Goal: Task Accomplishment & Management: Manage account settings

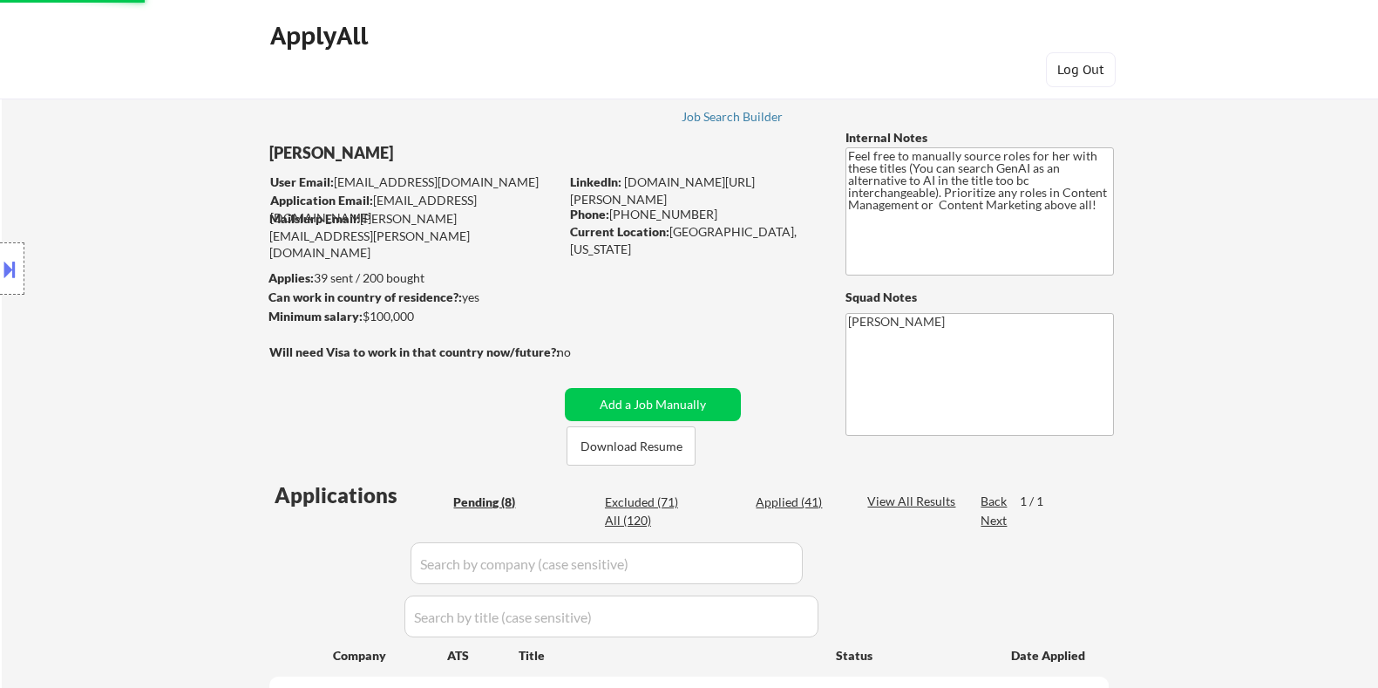
select select ""pending""
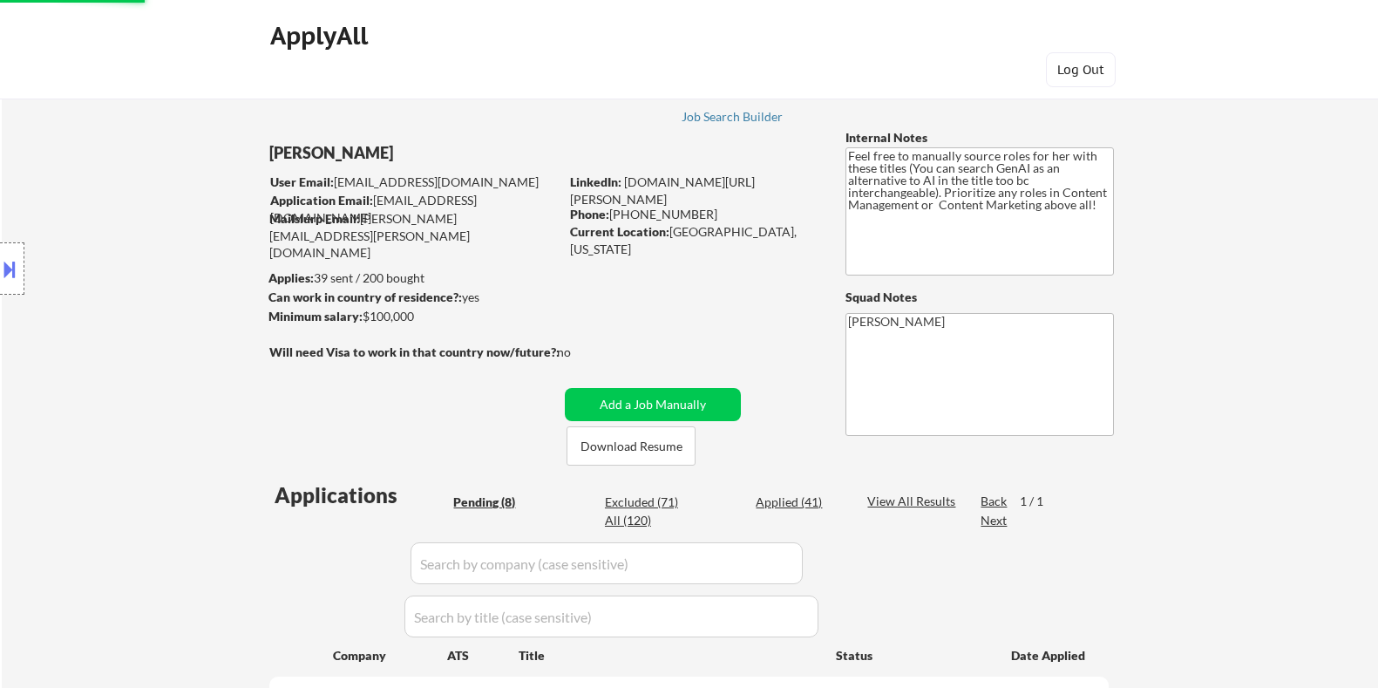
select select ""pending""
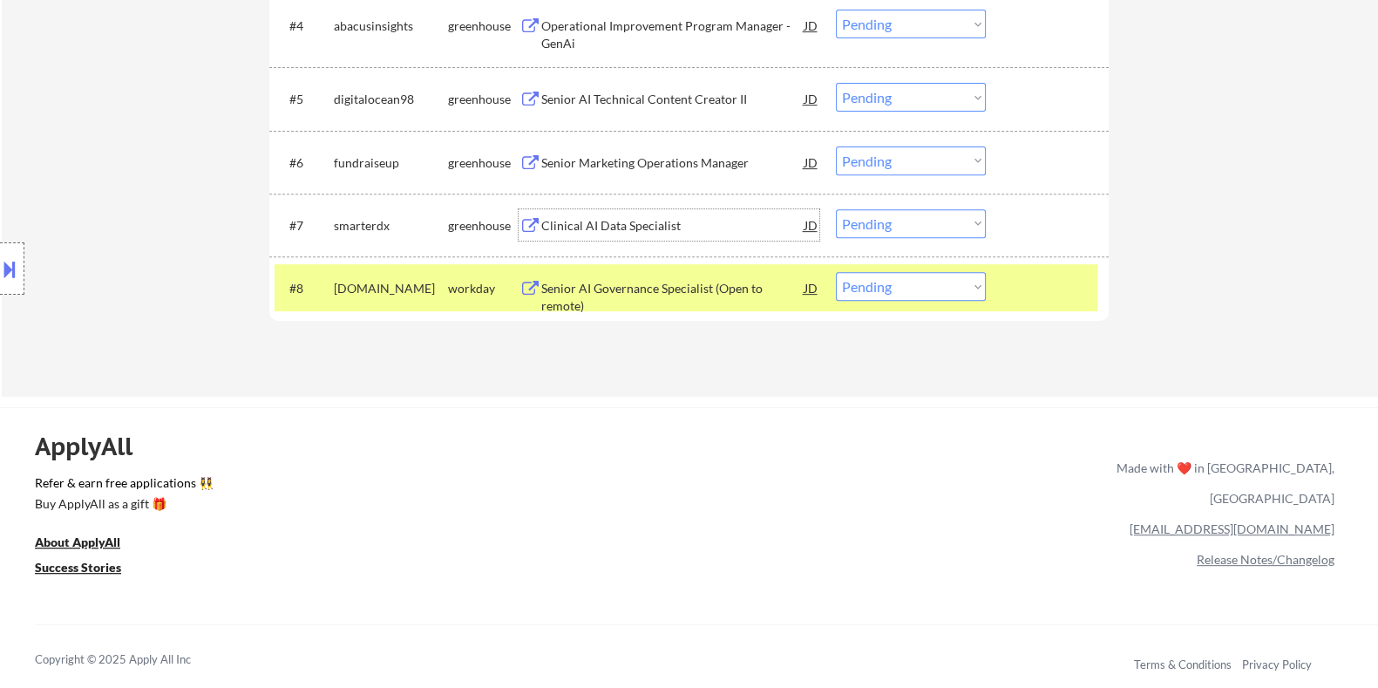
click at [601, 218] on div "Clinical AI Data Specialist" at bounding box center [671, 225] width 263 height 17
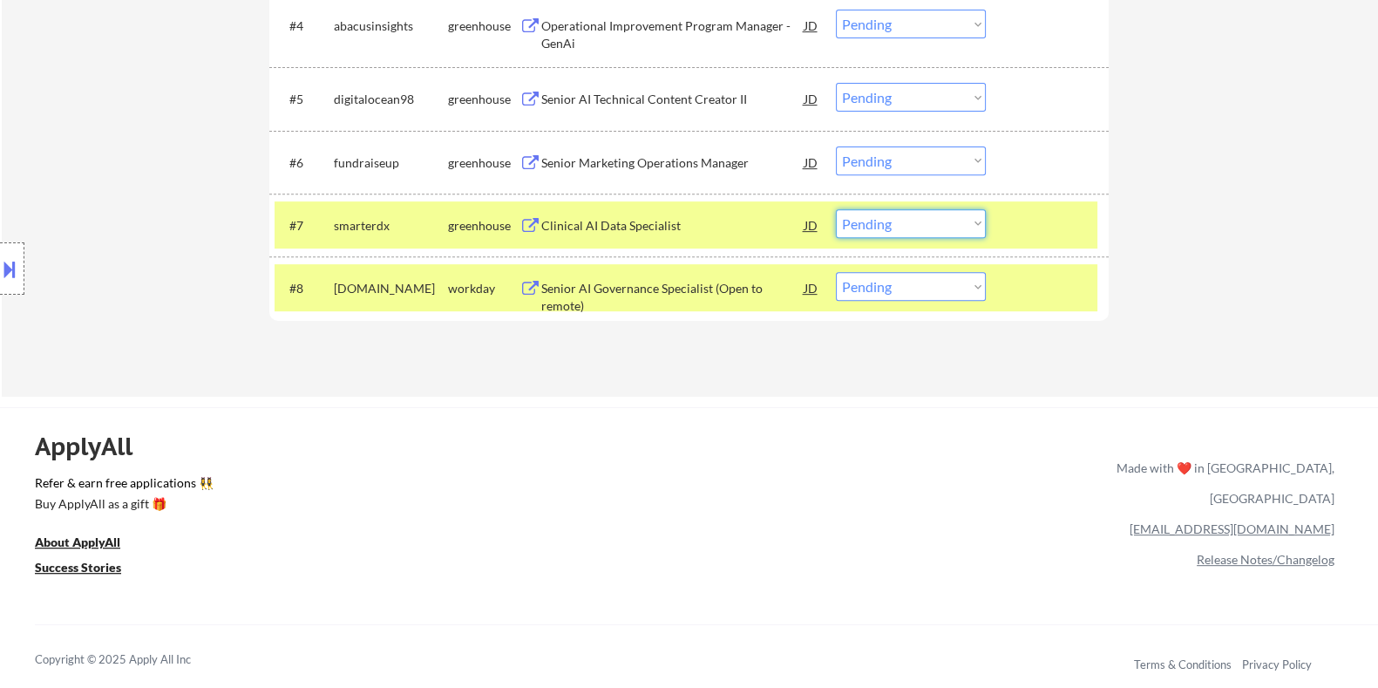
click at [907, 221] on select "Choose an option... Pending Applied Excluded (Questions) Excluded (Expired) Exc…" at bounding box center [911, 223] width 150 height 29
click at [836, 209] on select "Choose an option... Pending Applied Excluded (Questions) Excluded (Expired) Exc…" at bounding box center [911, 223] width 150 height 29
select select ""pending""
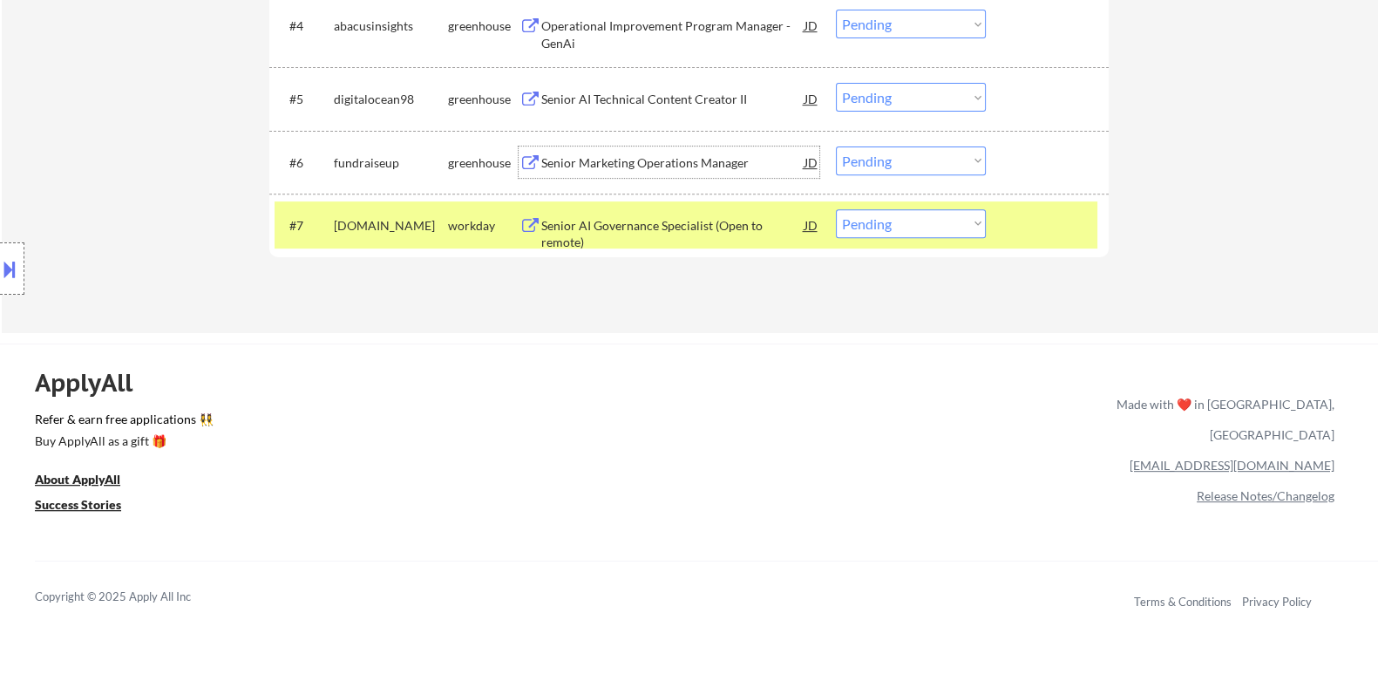
click at [632, 152] on div "Senior Marketing Operations Manager" at bounding box center [671, 161] width 263 height 31
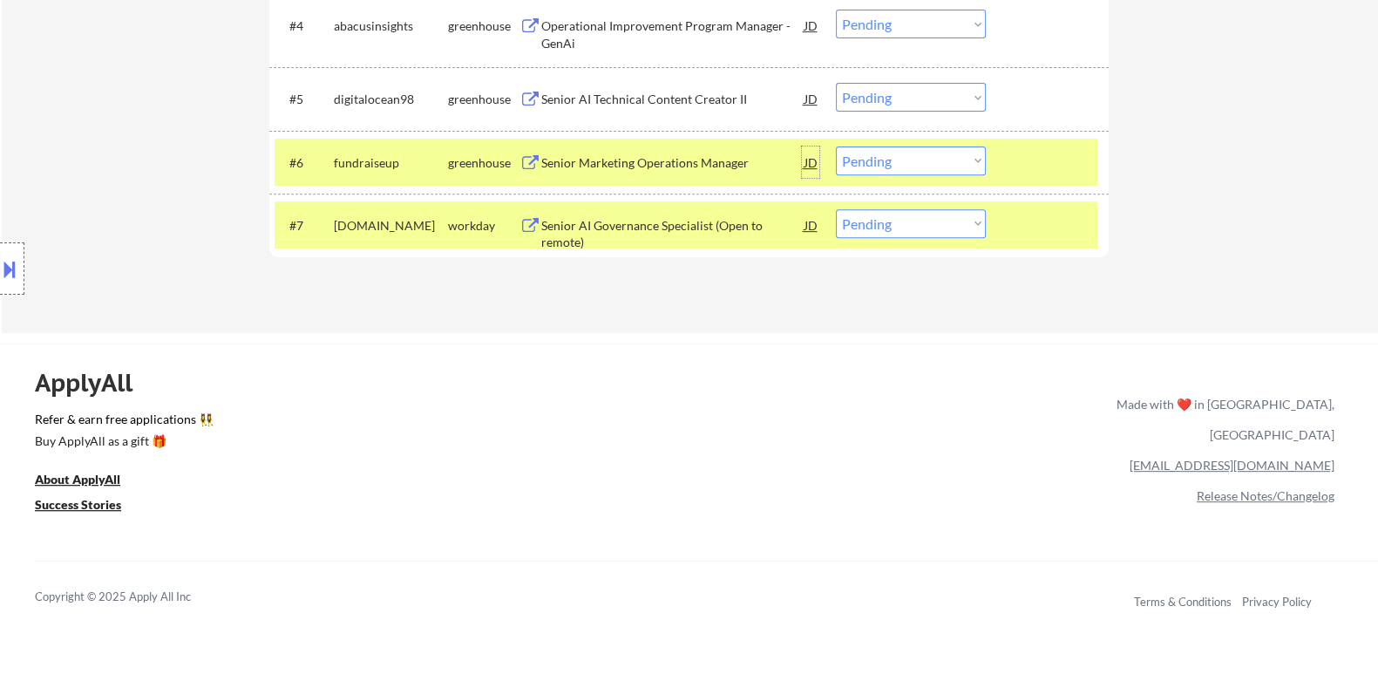
click at [804, 159] on div "JD" at bounding box center [810, 161] width 17 height 31
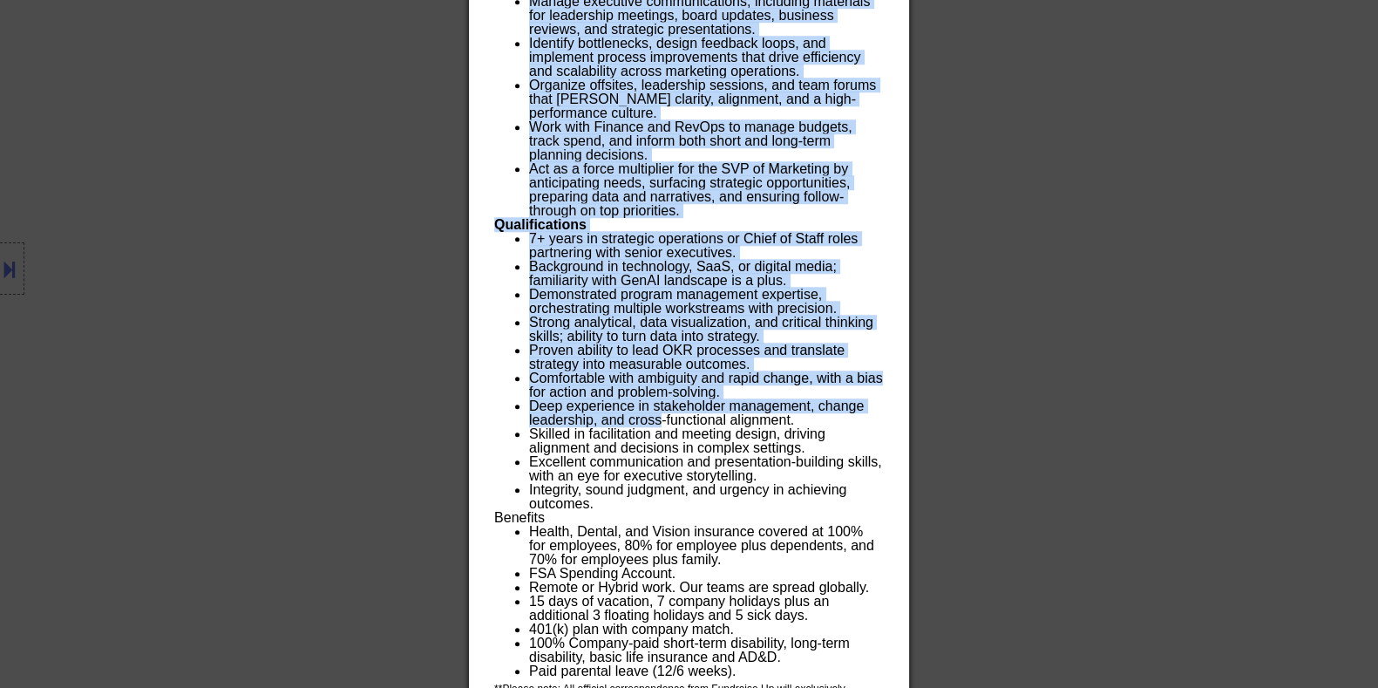
scroll to position [1904, 0]
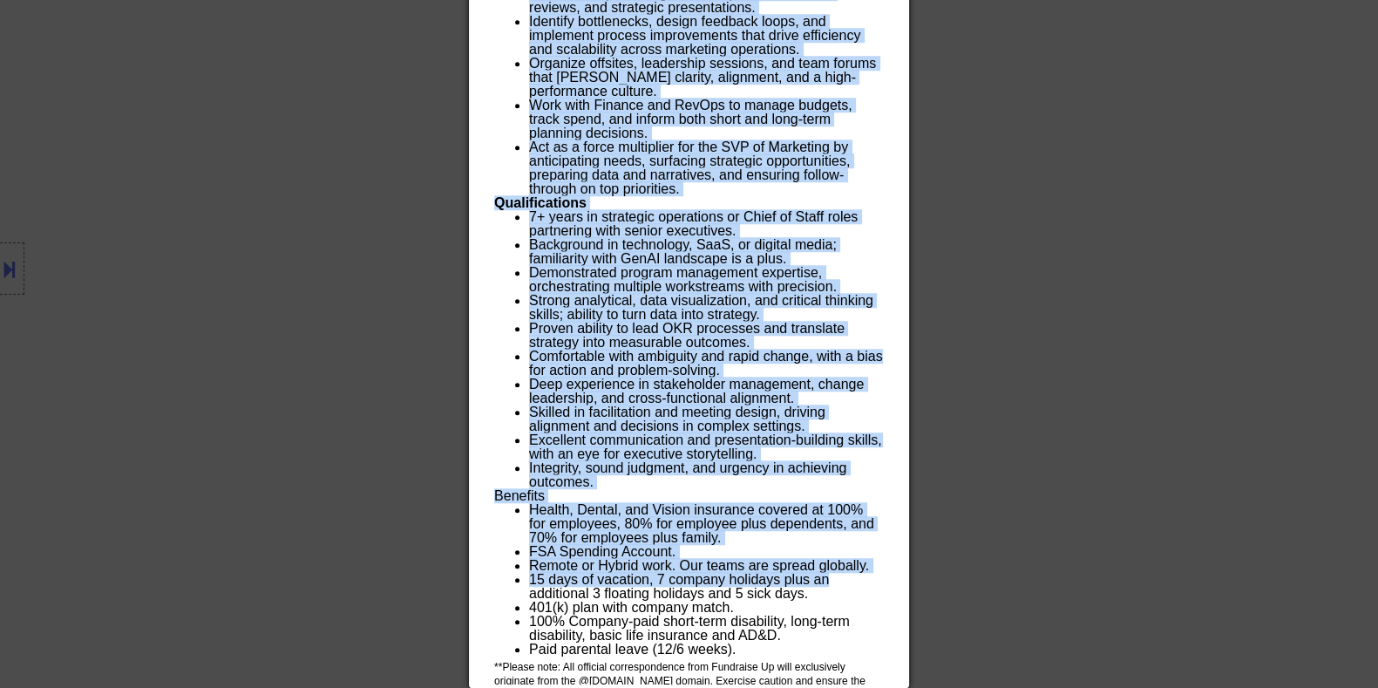
drag, startPoint x: 492, startPoint y: 73, endPoint x: 840, endPoint y: 573, distance: 609.1
click at [826, 572] on span "15 days of vacation, 7 company holidays plus an additional 3 floating holidays …" at bounding box center [679, 586] width 300 height 29
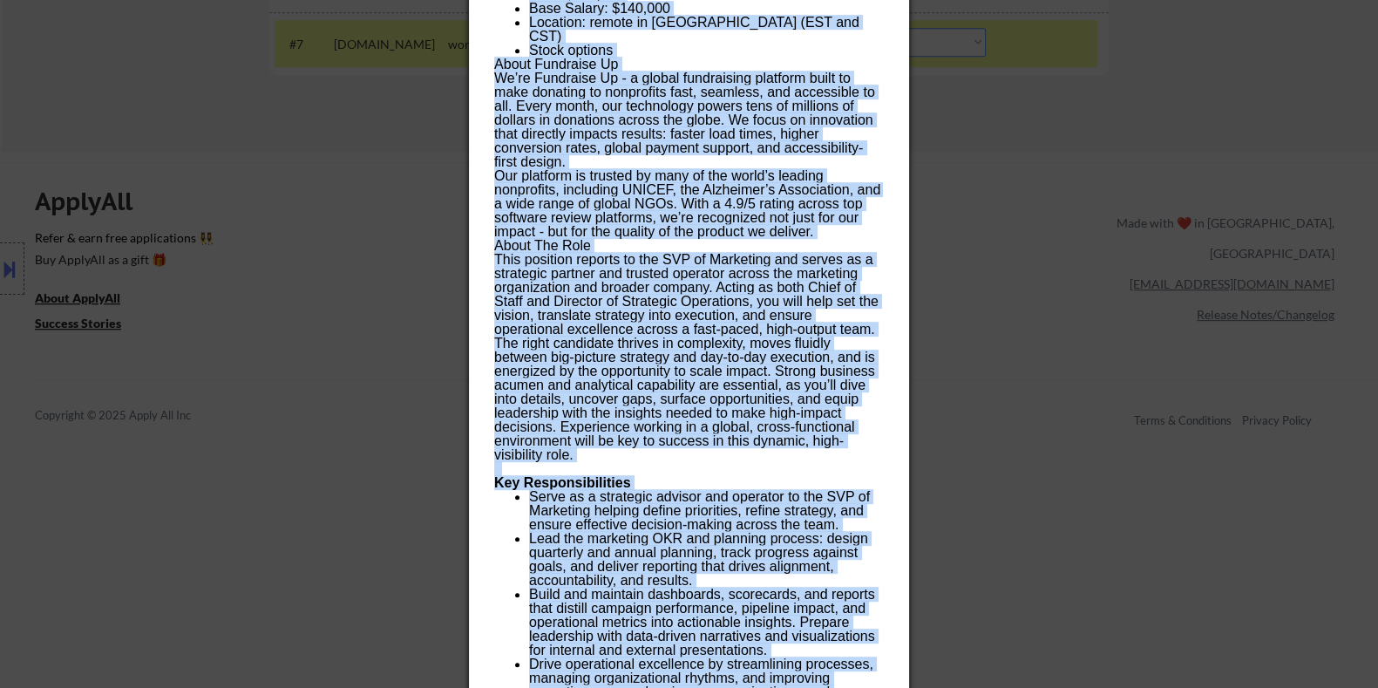
scroll to position [1032, 0]
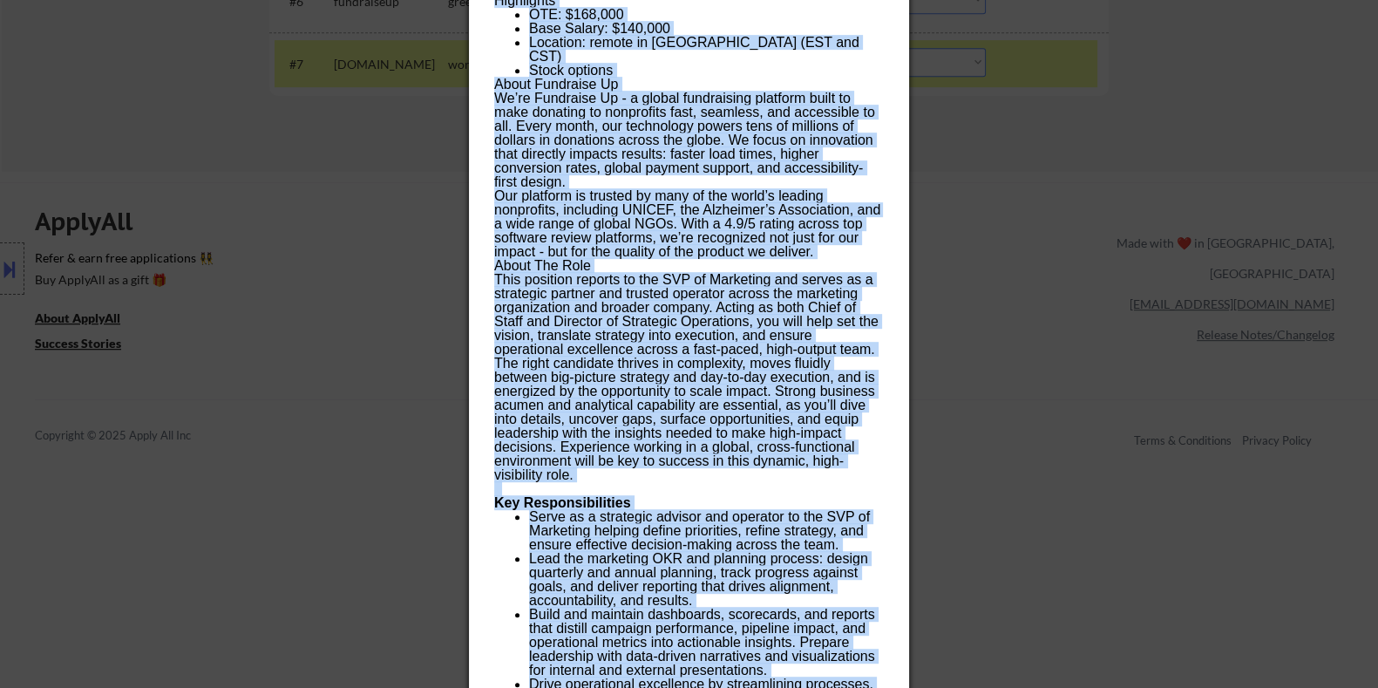
click at [623, 193] on span "Our platform is trusted by many of the world’s leading nonprofits, including UN…" at bounding box center [687, 223] width 386 height 71
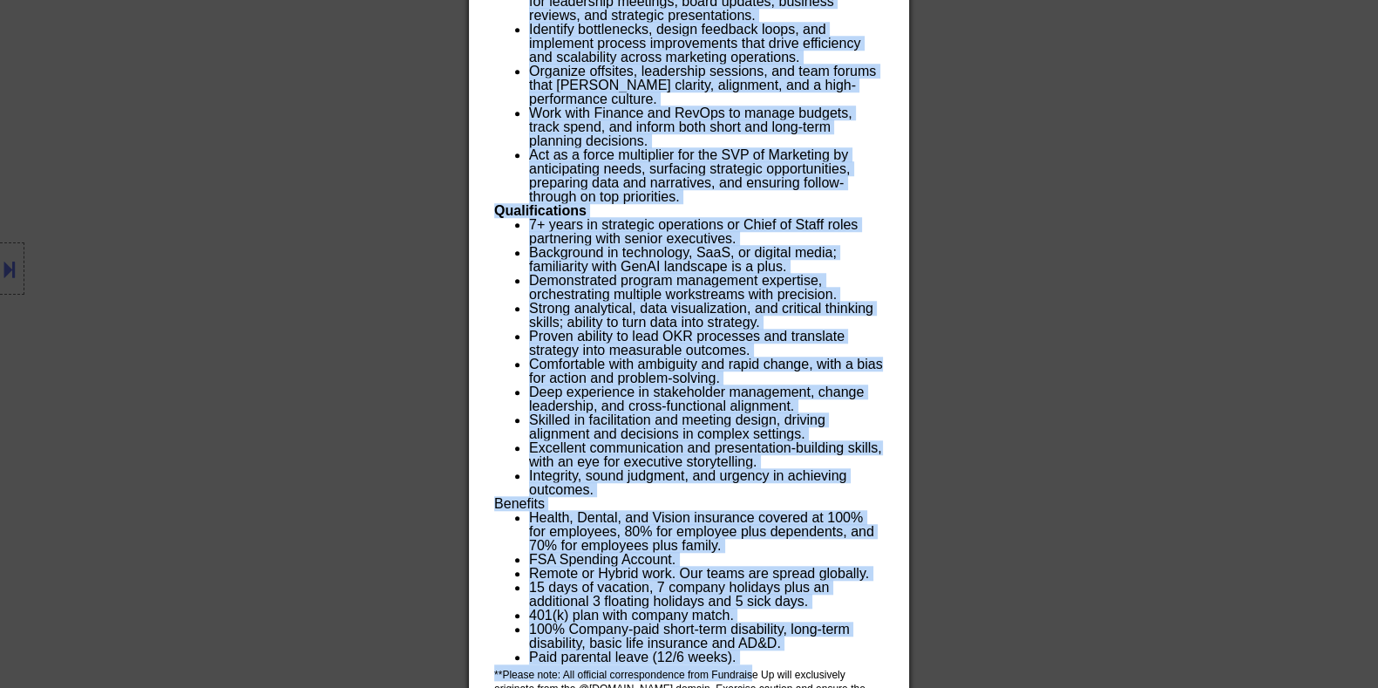
scroll to position [1904, 0]
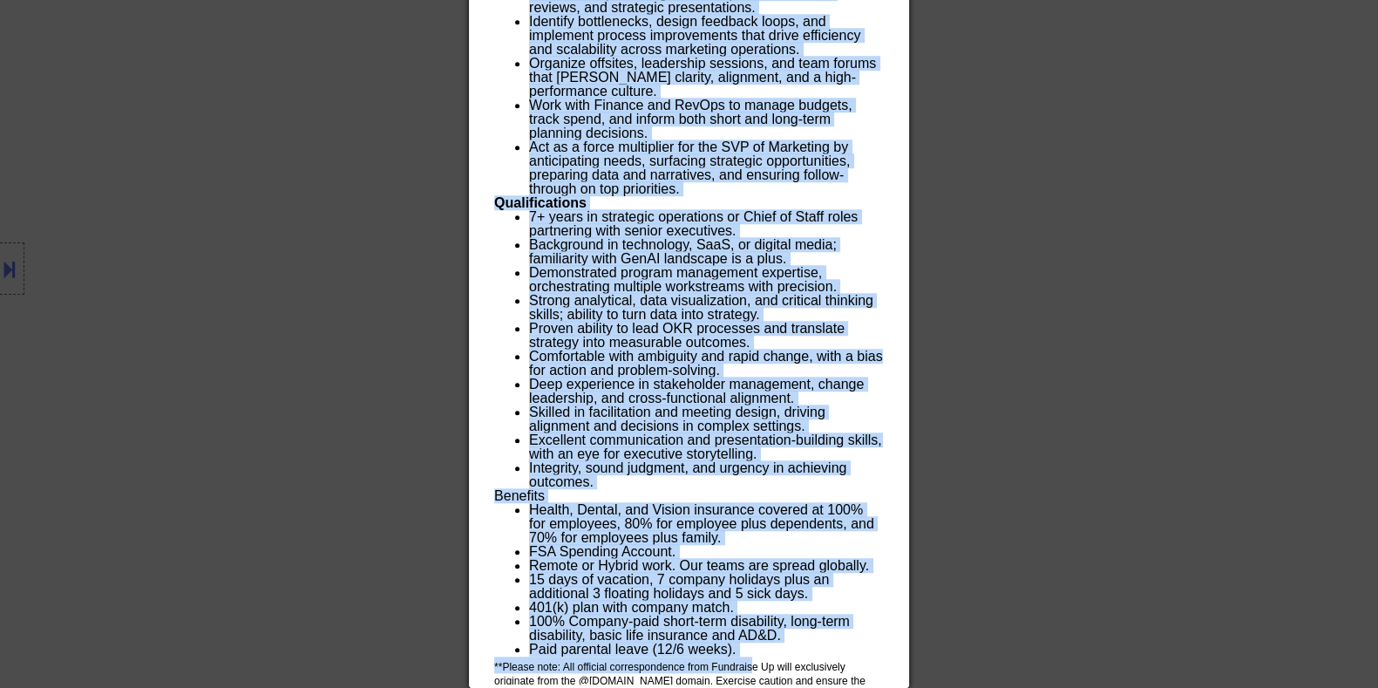
drag, startPoint x: 495, startPoint y: 242, endPoint x: 867, endPoint y: 677, distance: 572.4
copy body "Rosaleen Behnken User Email: a.behnken1234@gmail.com Application Email: a.behnk…"
click at [967, 155] on div at bounding box center [689, 344] width 1378 height 688
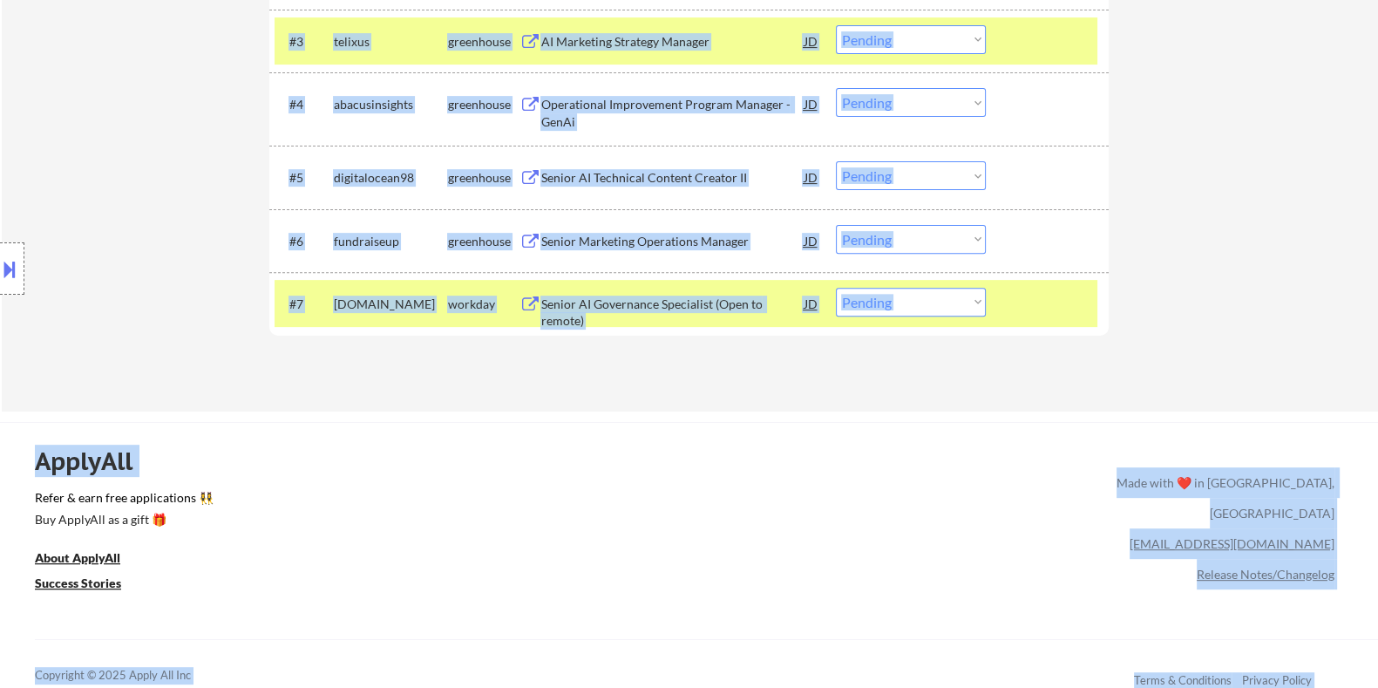
scroll to position [755, 0]
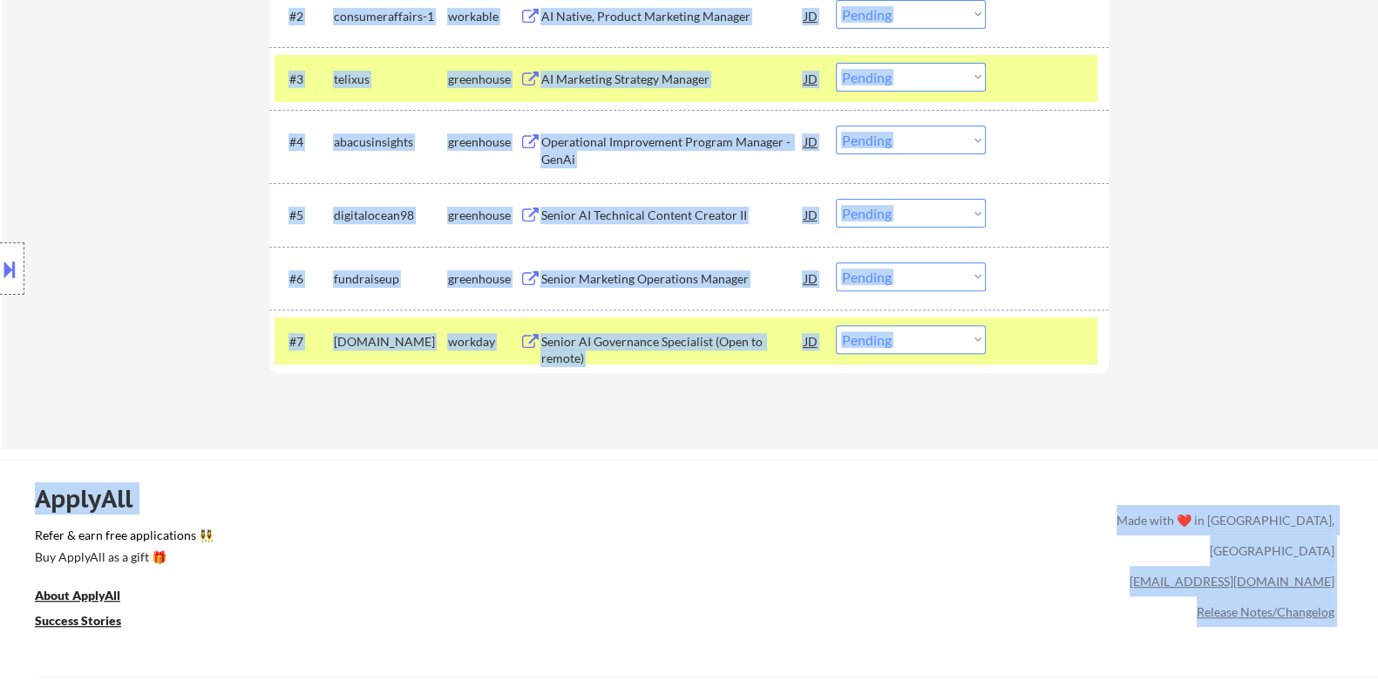
click at [771, 397] on div "Applications Pending (7) Excluded (72) Applied (41) All (120) View All Results …" at bounding box center [688, 70] width 839 height 690
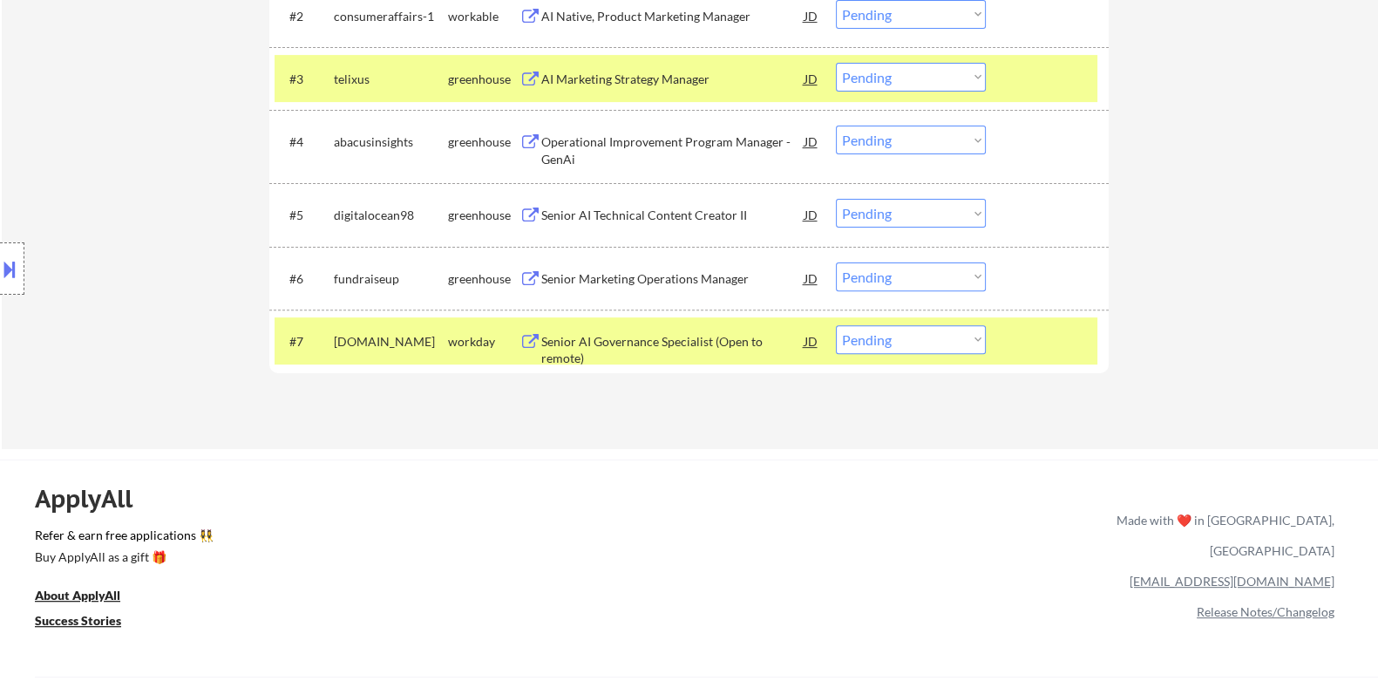
click at [941, 272] on select "Choose an option... Pending Applied Excluded (Questions) Excluded (Expired) Exc…" at bounding box center [911, 276] width 150 height 29
click at [836, 262] on select "Choose an option... Pending Applied Excluded (Questions) Excluded (Expired) Exc…" at bounding box center [911, 276] width 150 height 29
select select ""pending""
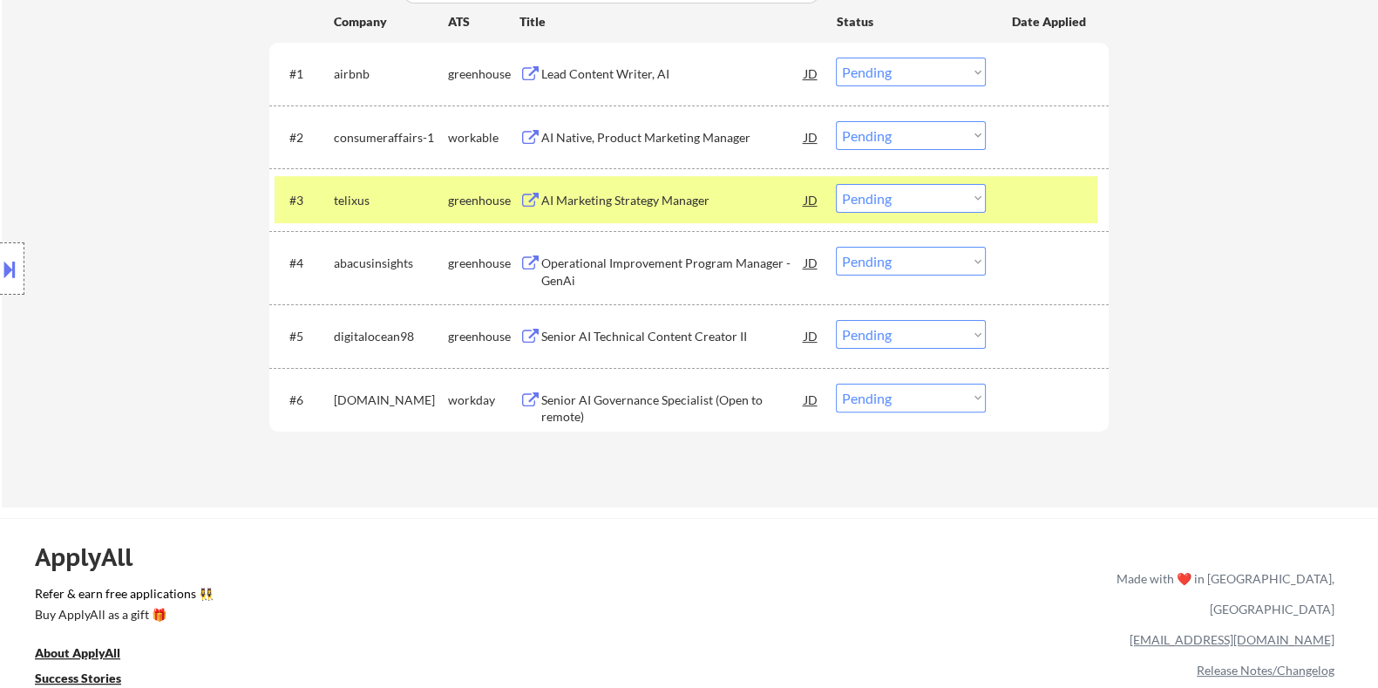
scroll to position [646, 0]
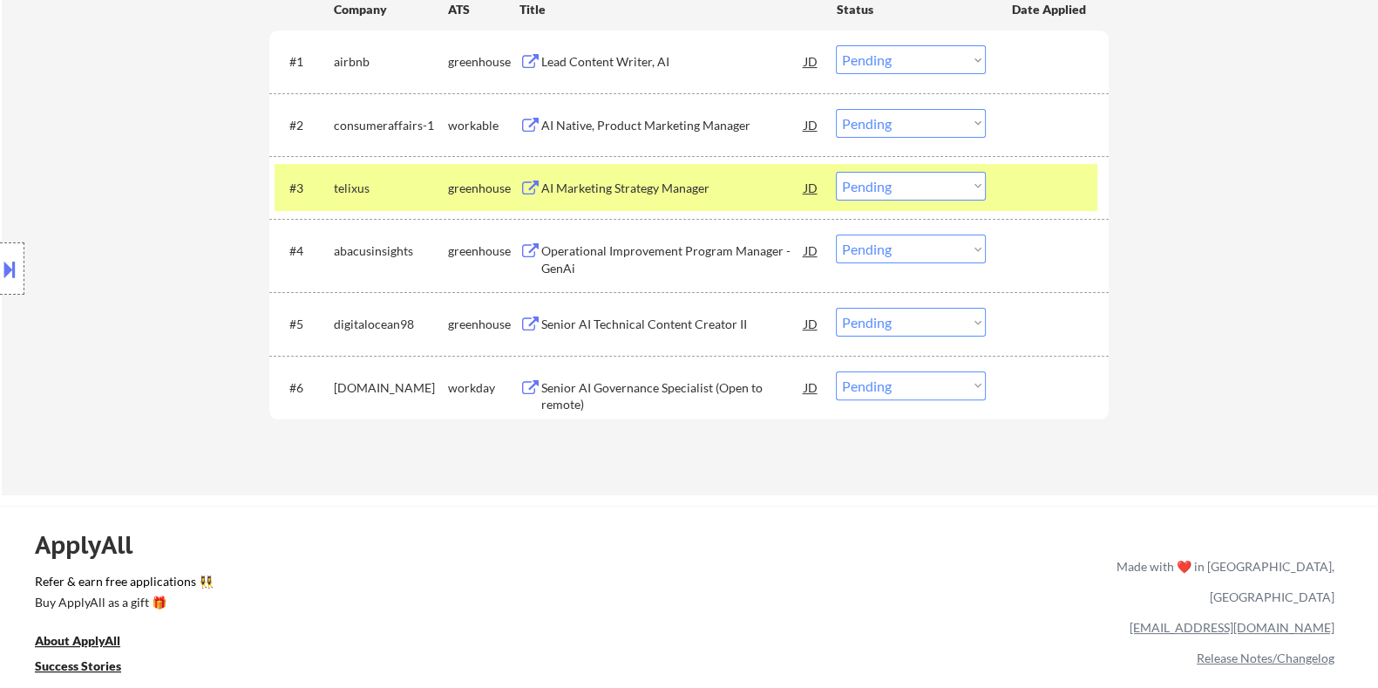
click at [675, 321] on div "Senior AI Technical Content Creator II" at bounding box center [671, 324] width 263 height 17
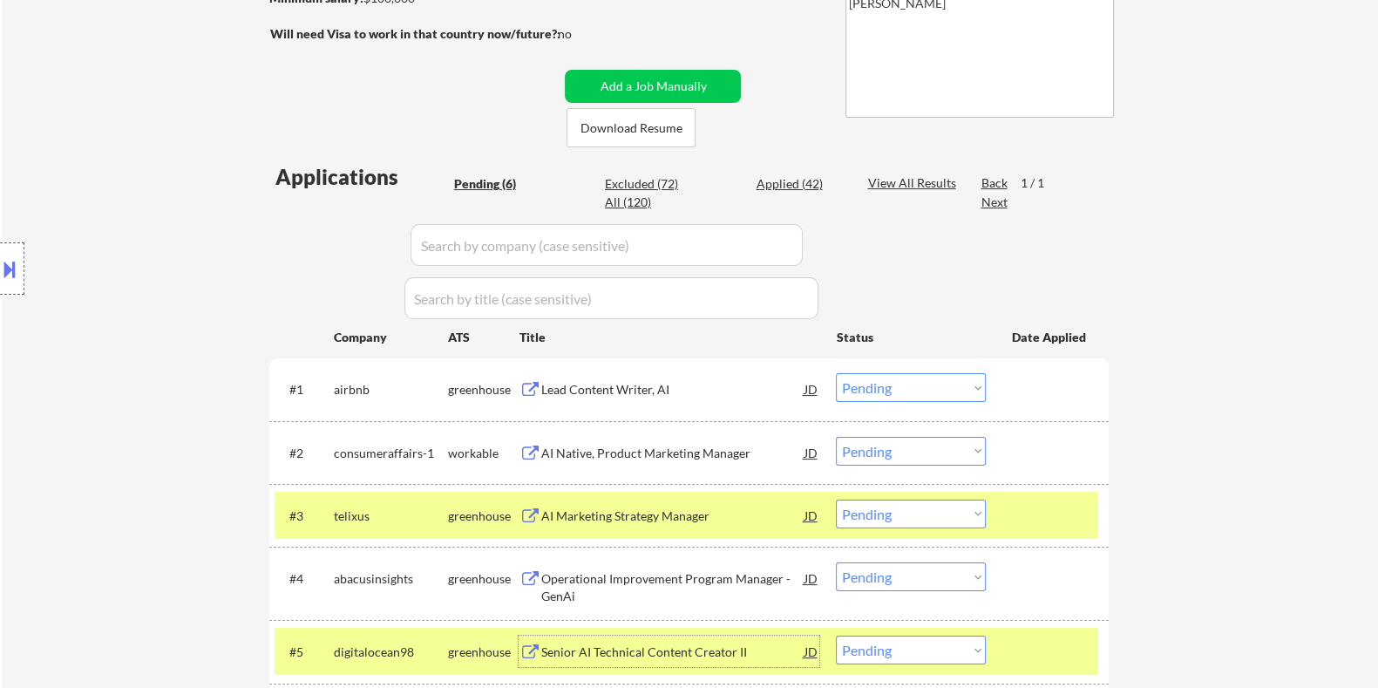
scroll to position [210, 0]
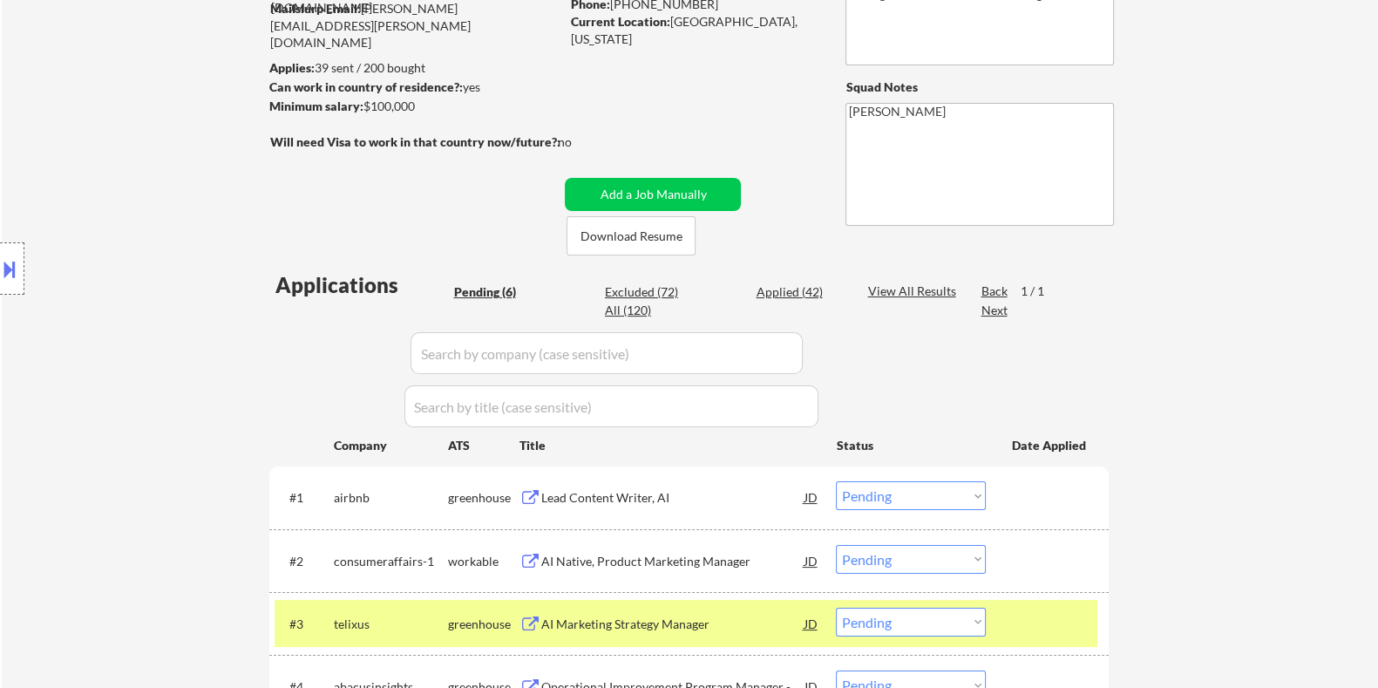
drag, startPoint x: 420, startPoint y: 105, endPoint x: 363, endPoint y: 102, distance: 57.6
click at [363, 102] on div "Minimum salary: $100,000" at bounding box center [413, 106] width 290 height 17
copy div "$100,000"
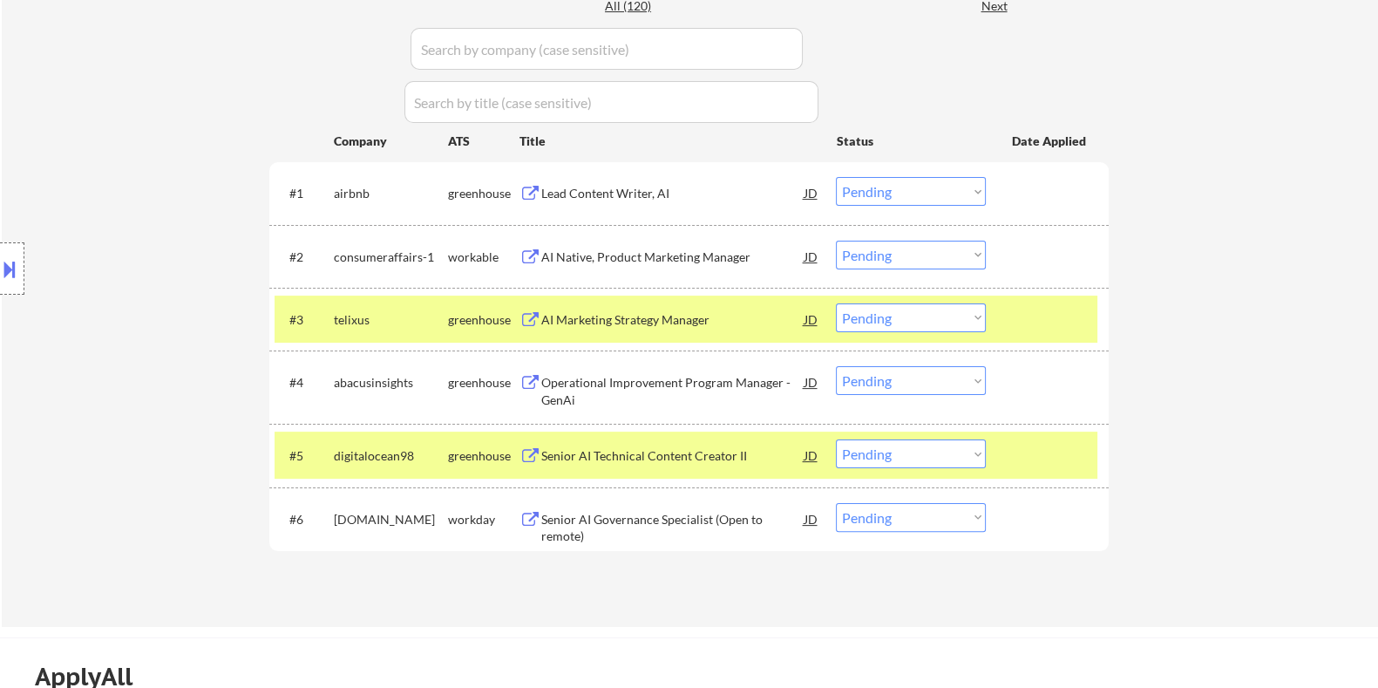
scroll to position [537, 0]
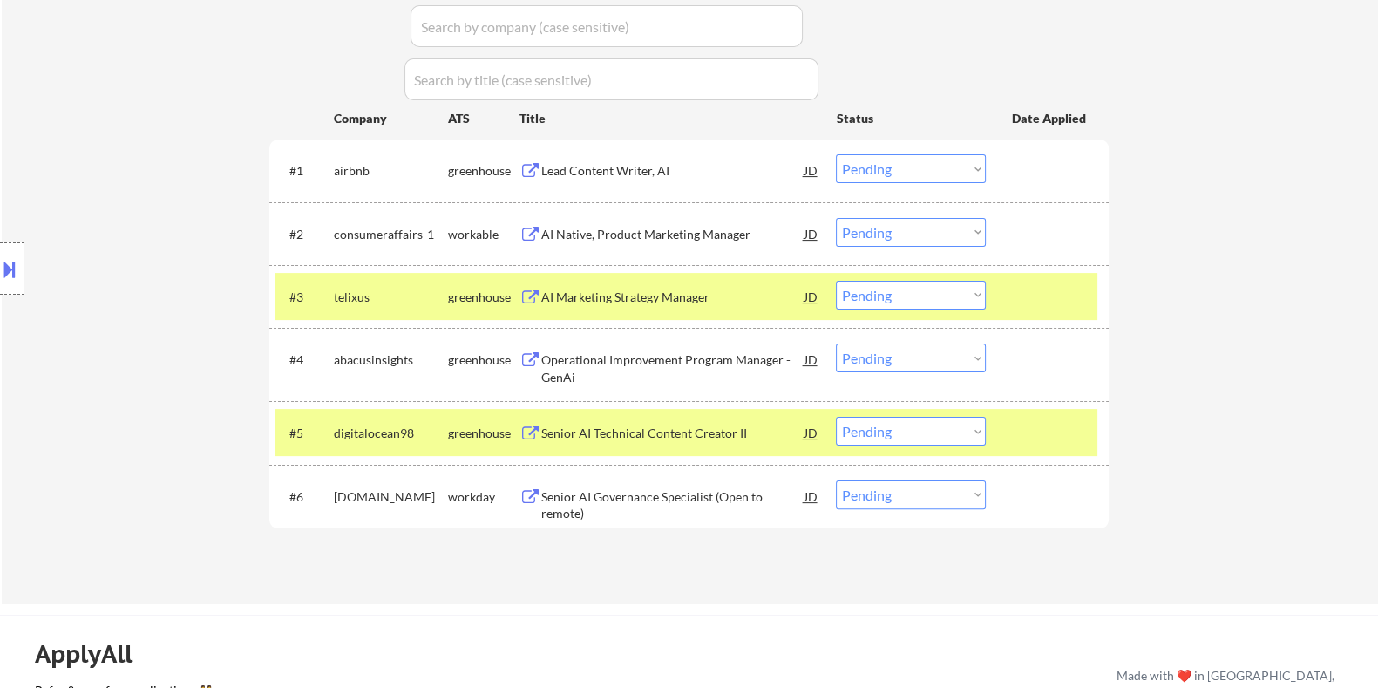
click at [902, 424] on select "Choose an option... Pending Applied Excluded (Questions) Excluded (Expired) Exc…" at bounding box center [911, 431] width 150 height 29
click at [836, 417] on select "Choose an option... Pending Applied Excluded (Questions) Excluded (Expired) Exc…" at bounding box center [911, 431] width 150 height 29
select select ""pending""
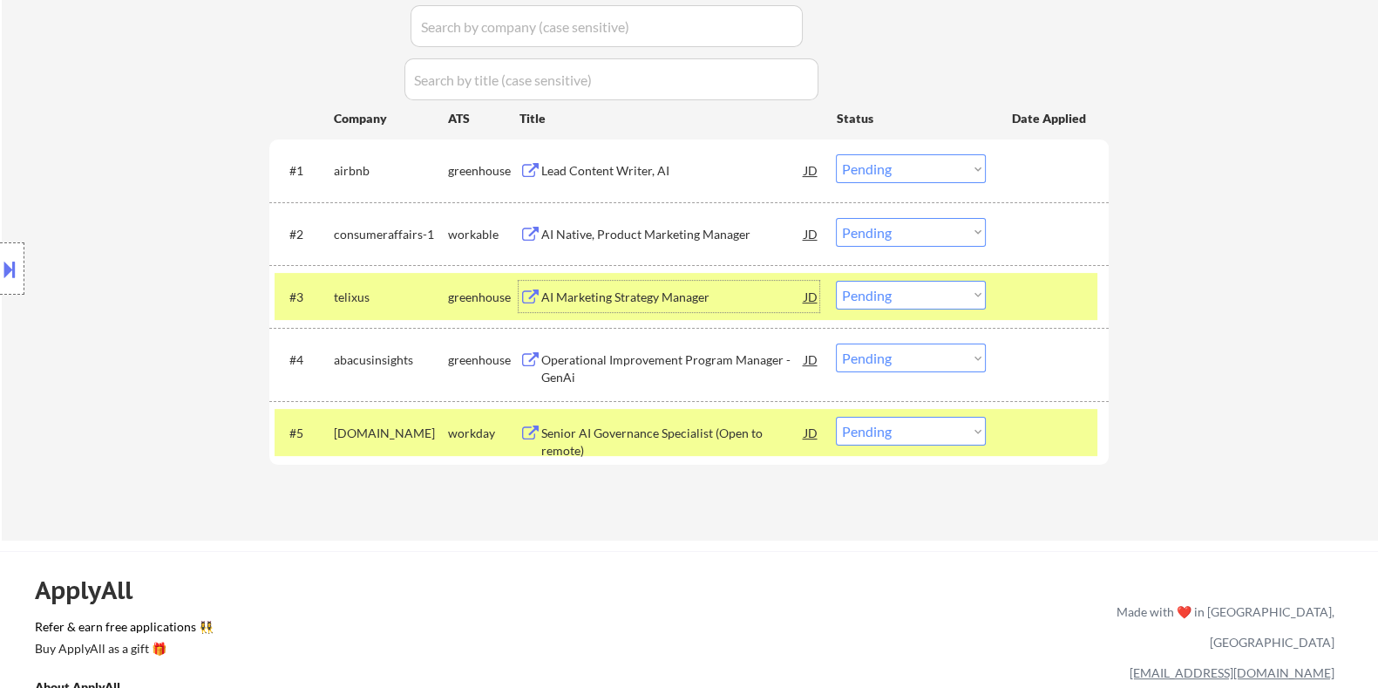
click at [641, 291] on div "AI Marketing Strategy Manager" at bounding box center [671, 296] width 263 height 17
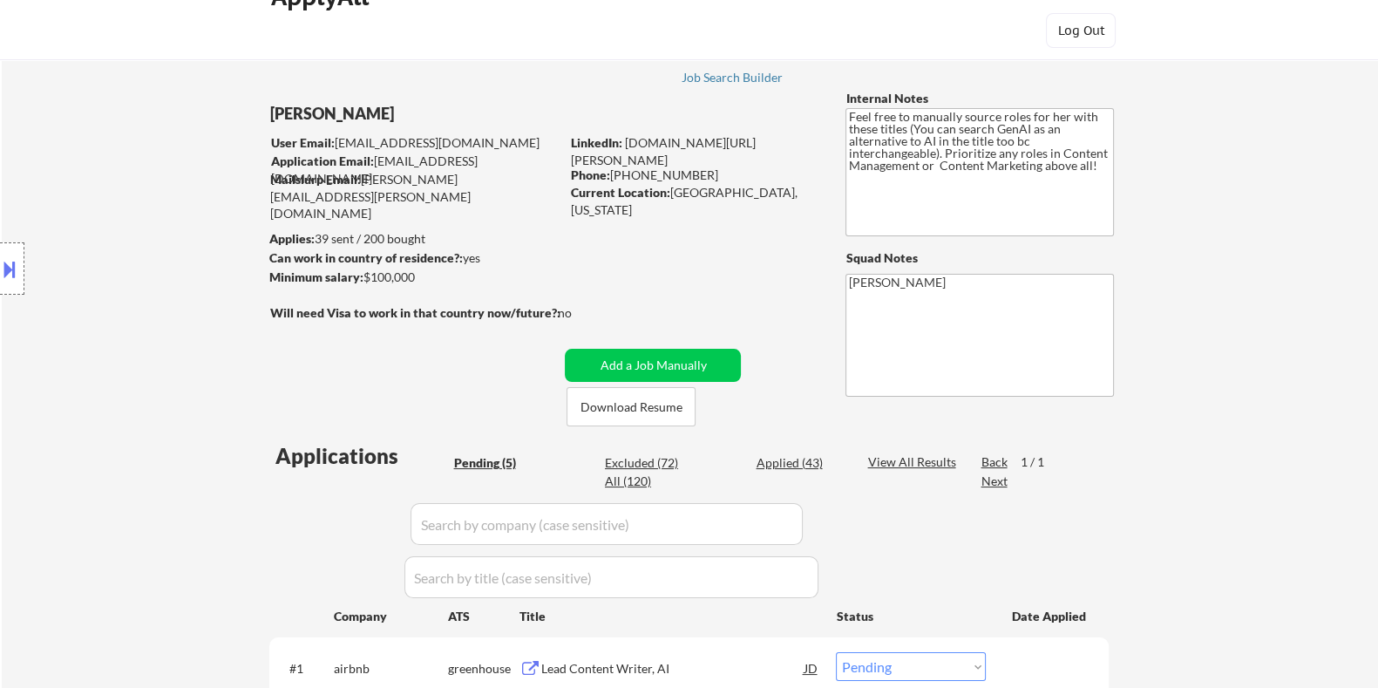
scroll to position [0, 0]
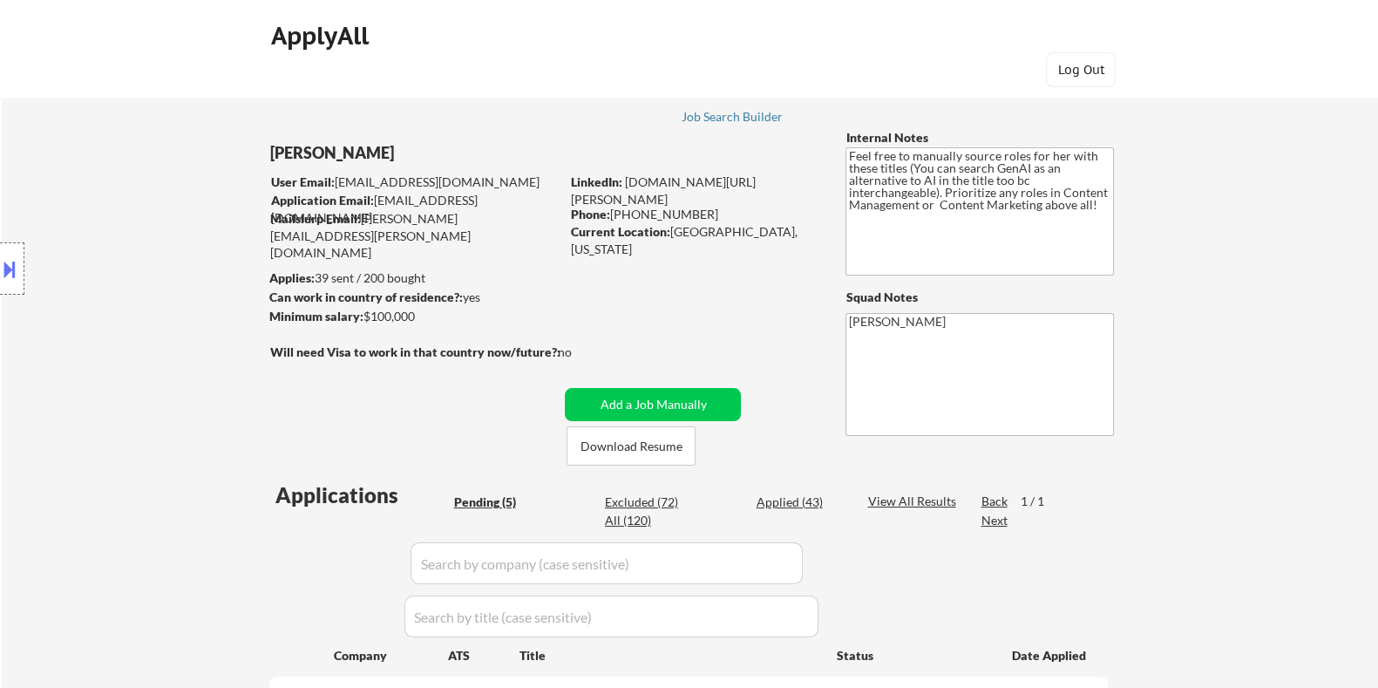
drag, startPoint x: 425, startPoint y: 316, endPoint x: 362, endPoint y: 320, distance: 63.8
click at [362, 320] on div "Minimum salary: $100,000" at bounding box center [413, 316] width 290 height 17
copy div "$100,000"
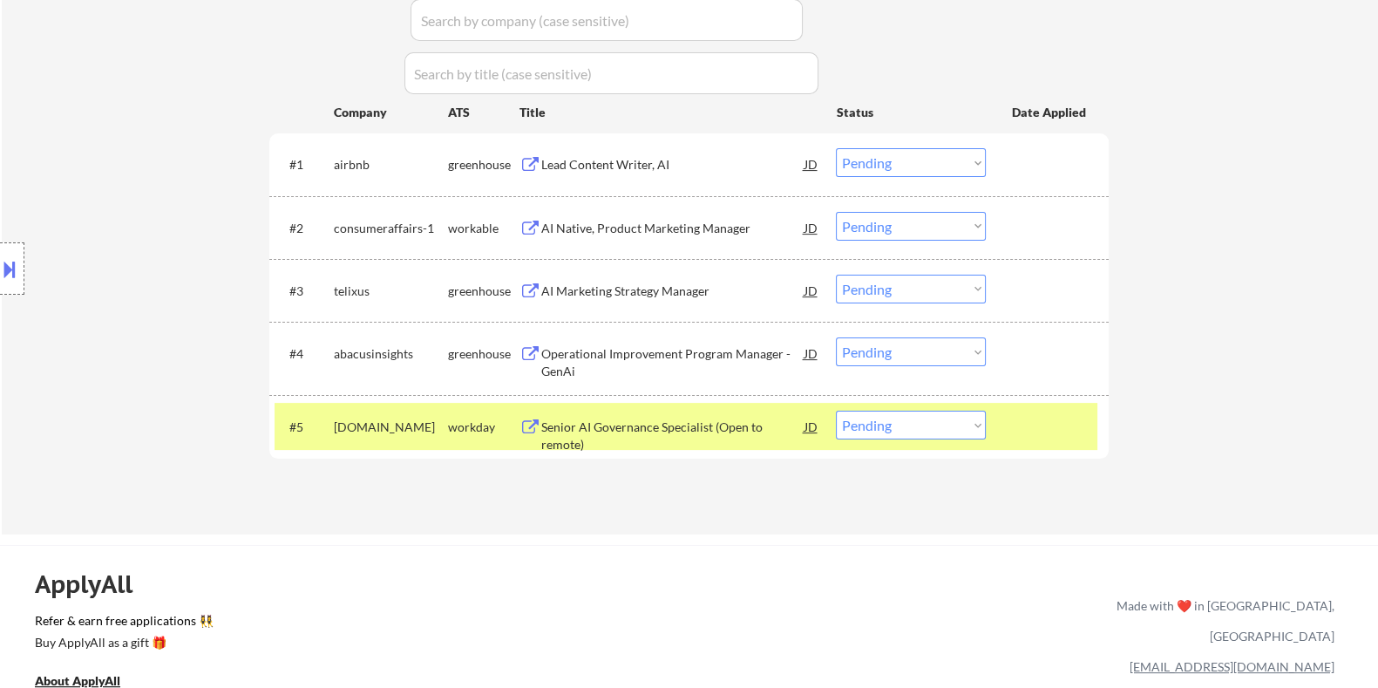
scroll to position [545, 0]
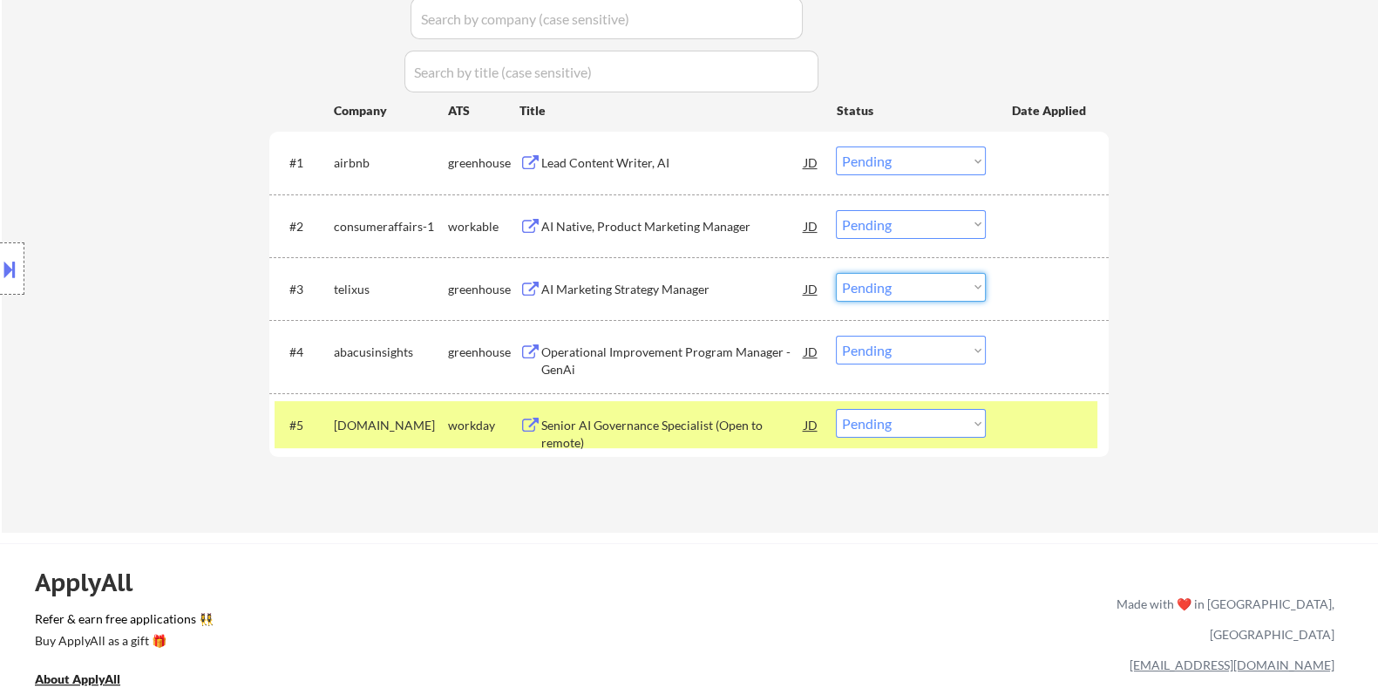
click at [972, 282] on select "Choose an option... Pending Applied Excluded (Questions) Excluded (Expired) Exc…" at bounding box center [911, 287] width 150 height 29
click at [836, 273] on select "Choose an option... Pending Applied Excluded (Questions) Excluded (Expired) Exc…" at bounding box center [911, 287] width 150 height 29
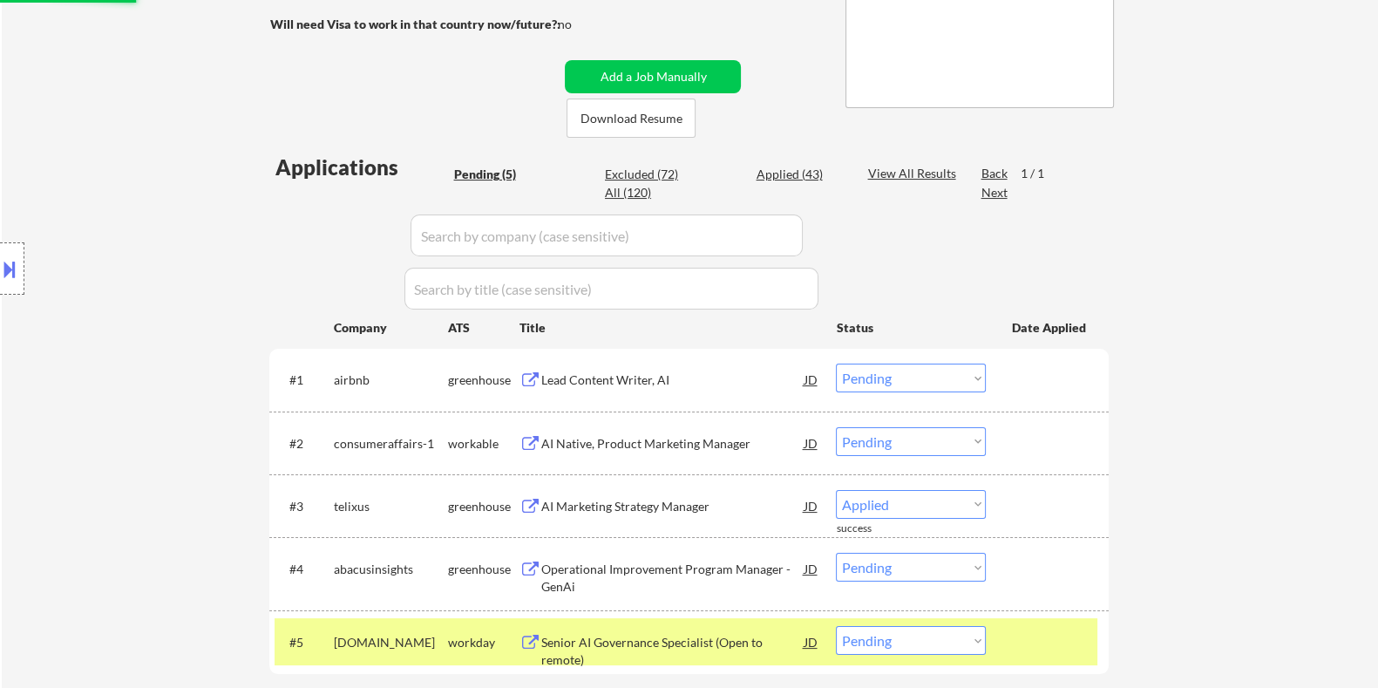
scroll to position [327, 0]
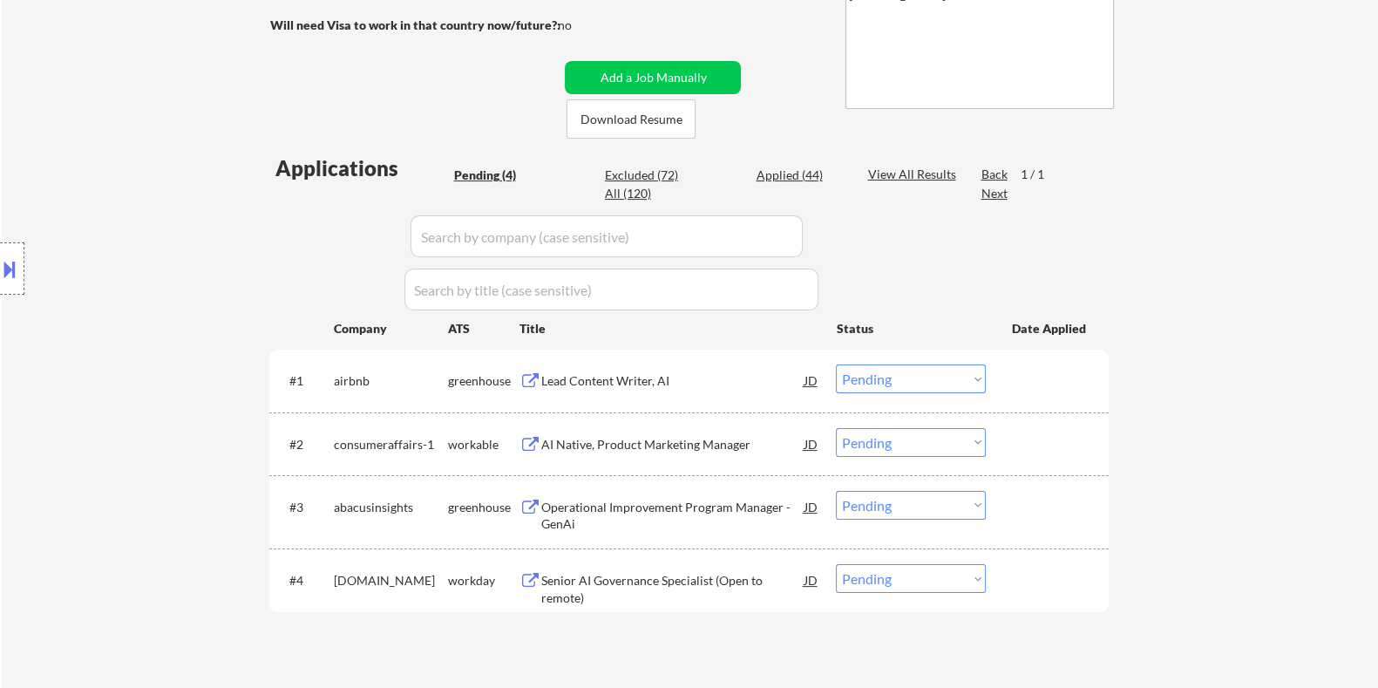
click at [605, 500] on div "Operational Improvement Program Manager - GenAi" at bounding box center [671, 516] width 263 height 34
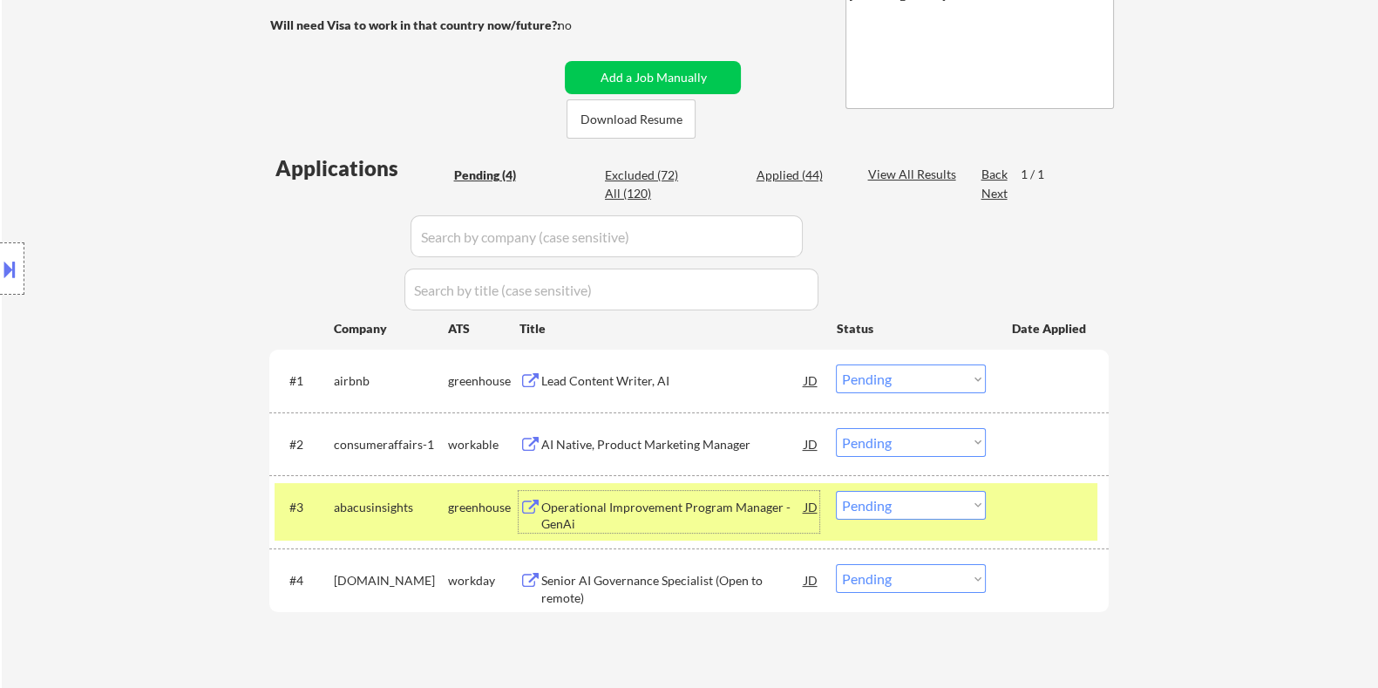
click at [879, 519] on div "#3 abacusinsights greenhouse Operational Improvement Program Manager - GenAi JD…" at bounding box center [686, 512] width 823 height 58
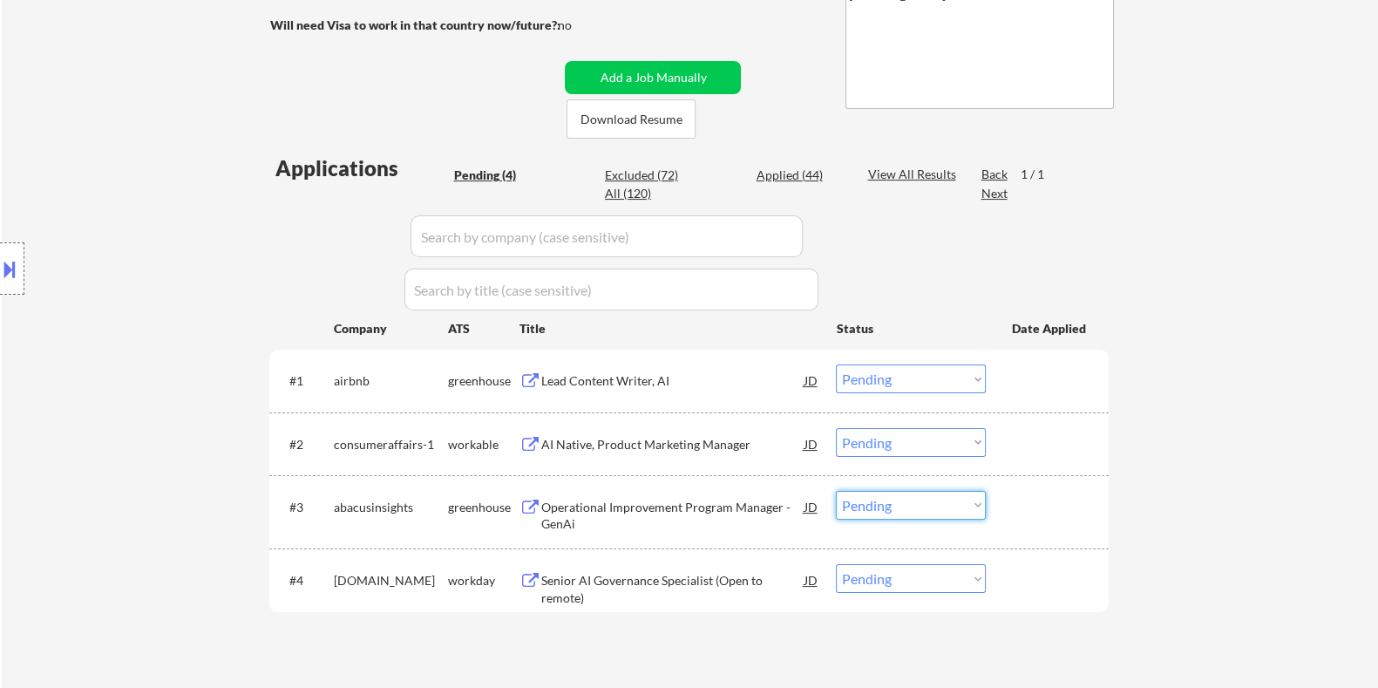
click at [880, 511] on select "Choose an option... Pending Applied Excluded (Questions) Excluded (Expired) Exc…" at bounding box center [911, 505] width 150 height 29
click at [836, 491] on select "Choose an option... Pending Applied Excluded (Questions) Excluded (Expired) Exc…" at bounding box center [911, 505] width 150 height 29
select select ""pending""
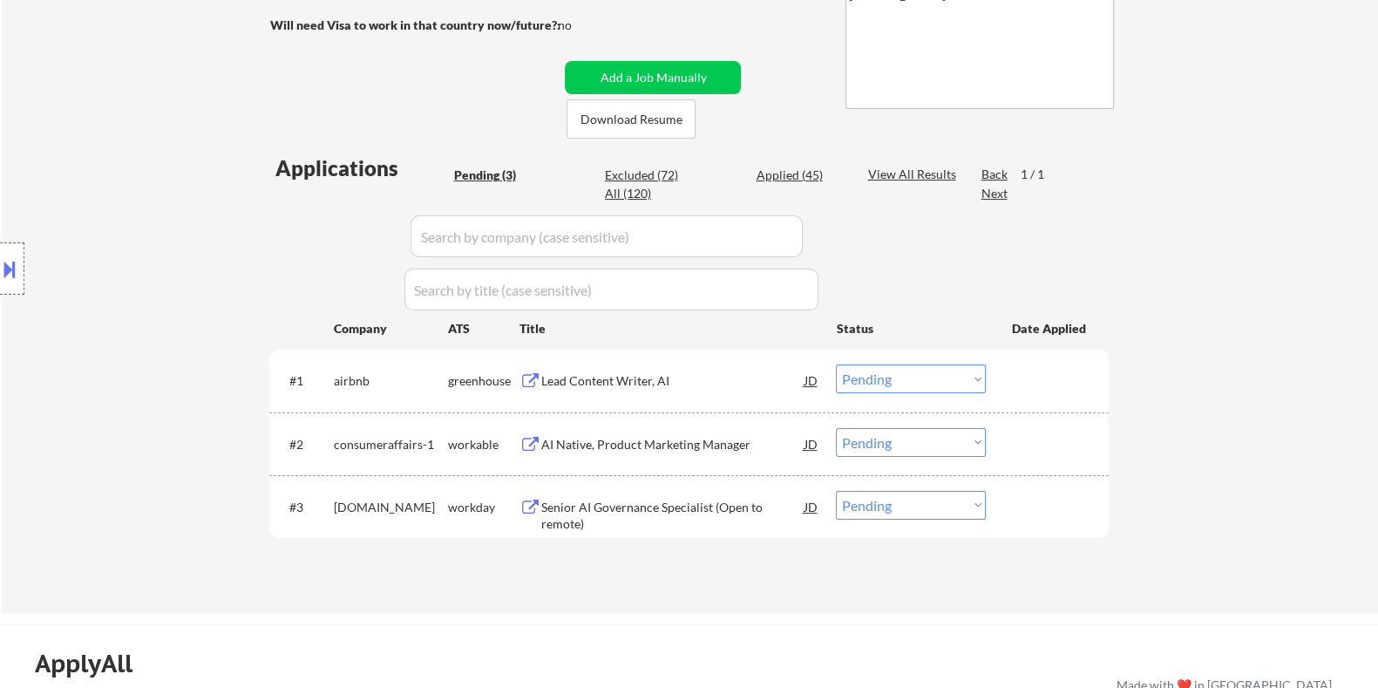
click at [625, 446] on div "AI Native, Product Marketing Manager" at bounding box center [671, 444] width 263 height 17
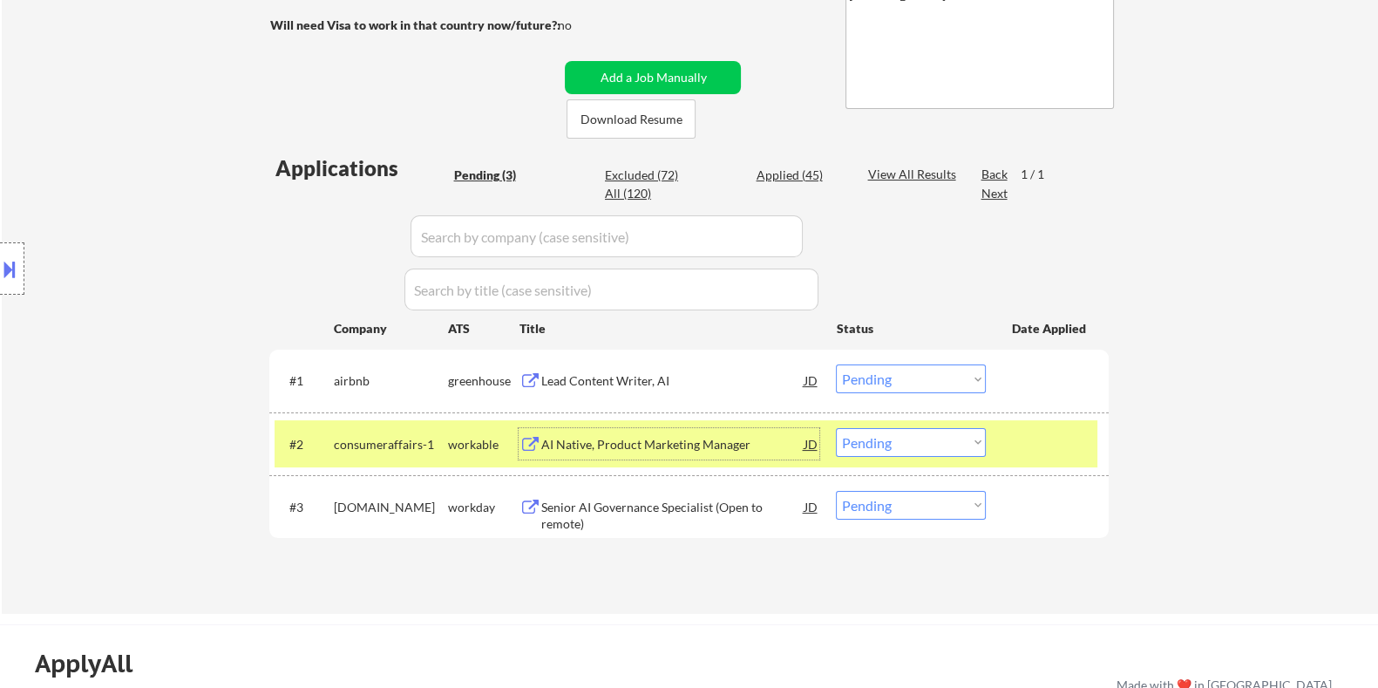
click at [898, 445] on select "Choose an option... Pending Applied Excluded (Questions) Excluded (Expired) Exc…" at bounding box center [911, 442] width 150 height 29
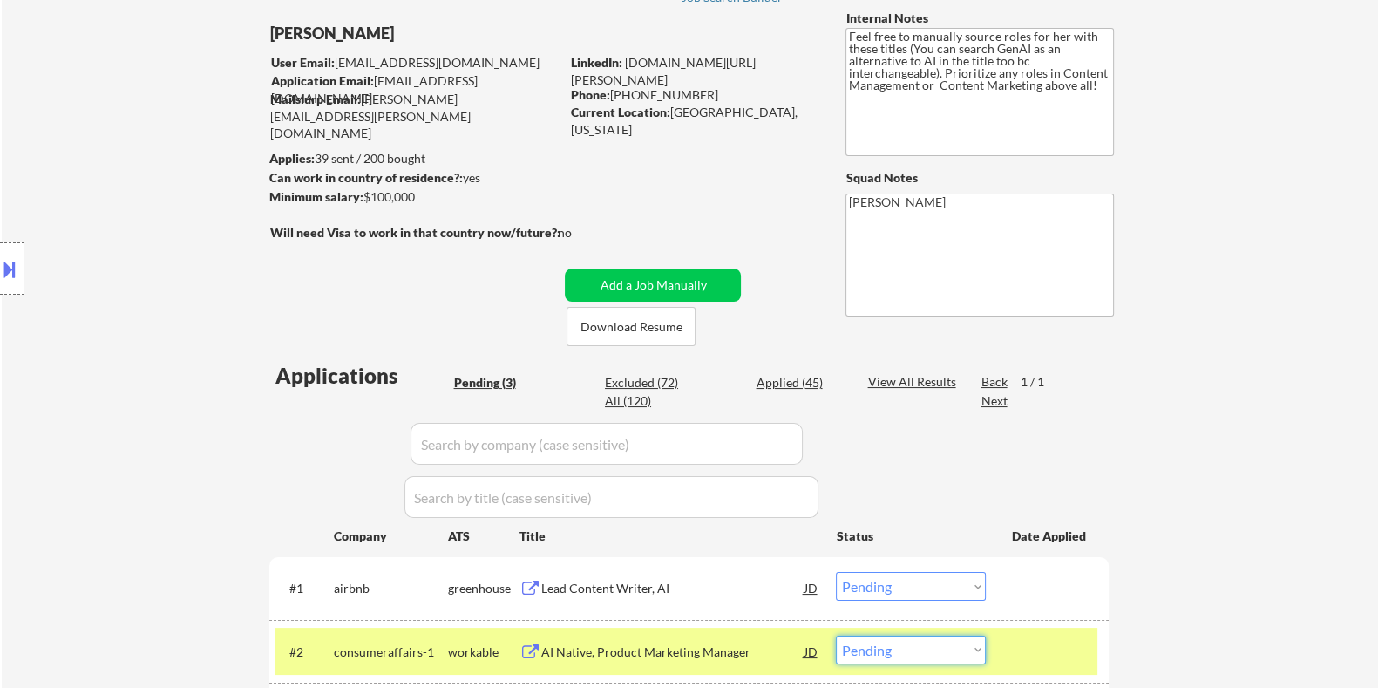
scroll to position [108, 0]
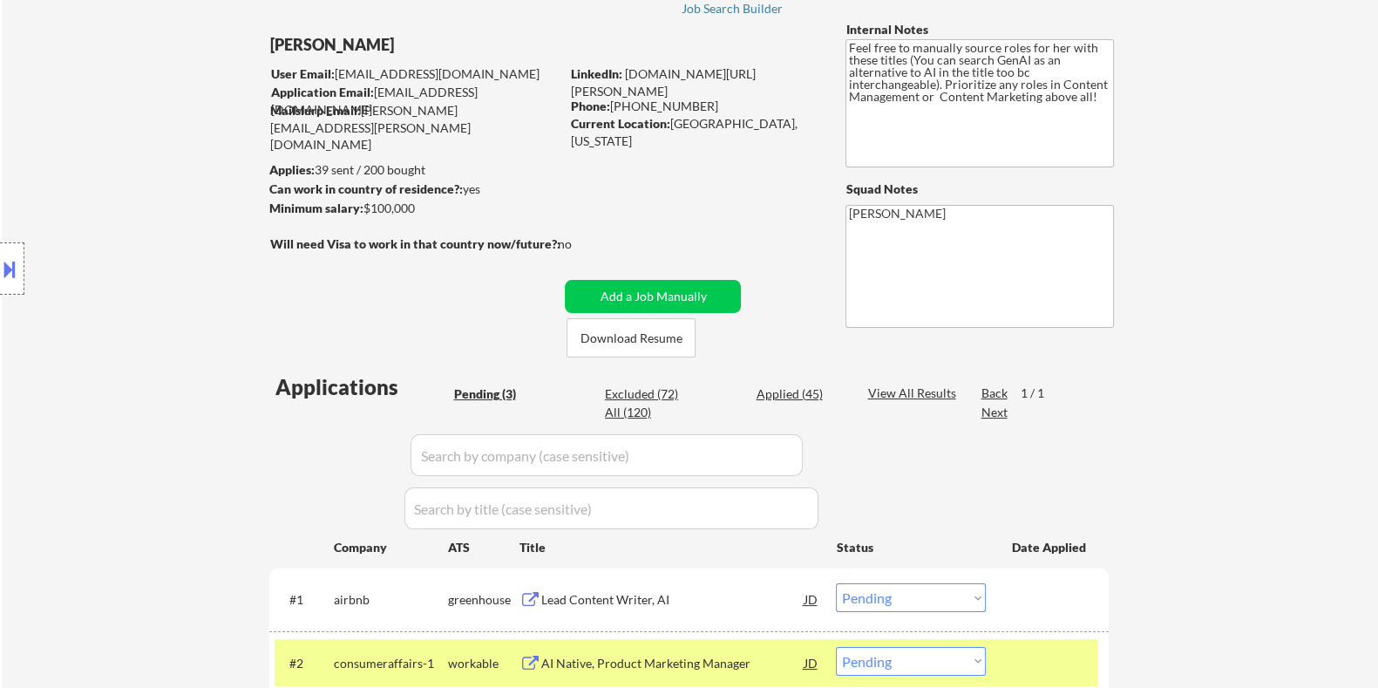
drag, startPoint x: 448, startPoint y: 213, endPoint x: 345, endPoint y: 207, distance: 103.0
click at [345, 207] on div "Minimum salary: $100,000" at bounding box center [413, 208] width 290 height 17
click at [453, 202] on div "Minimum salary: $100,000" at bounding box center [413, 208] width 290 height 17
click at [431, 225] on div "← Return to /applysquad Mailslurp Inbox Job Search Builder Rosaleen Behnken Use…" at bounding box center [689, 390] width 870 height 857
drag, startPoint x: 427, startPoint y: 214, endPoint x: 363, endPoint y: 205, distance: 65.1
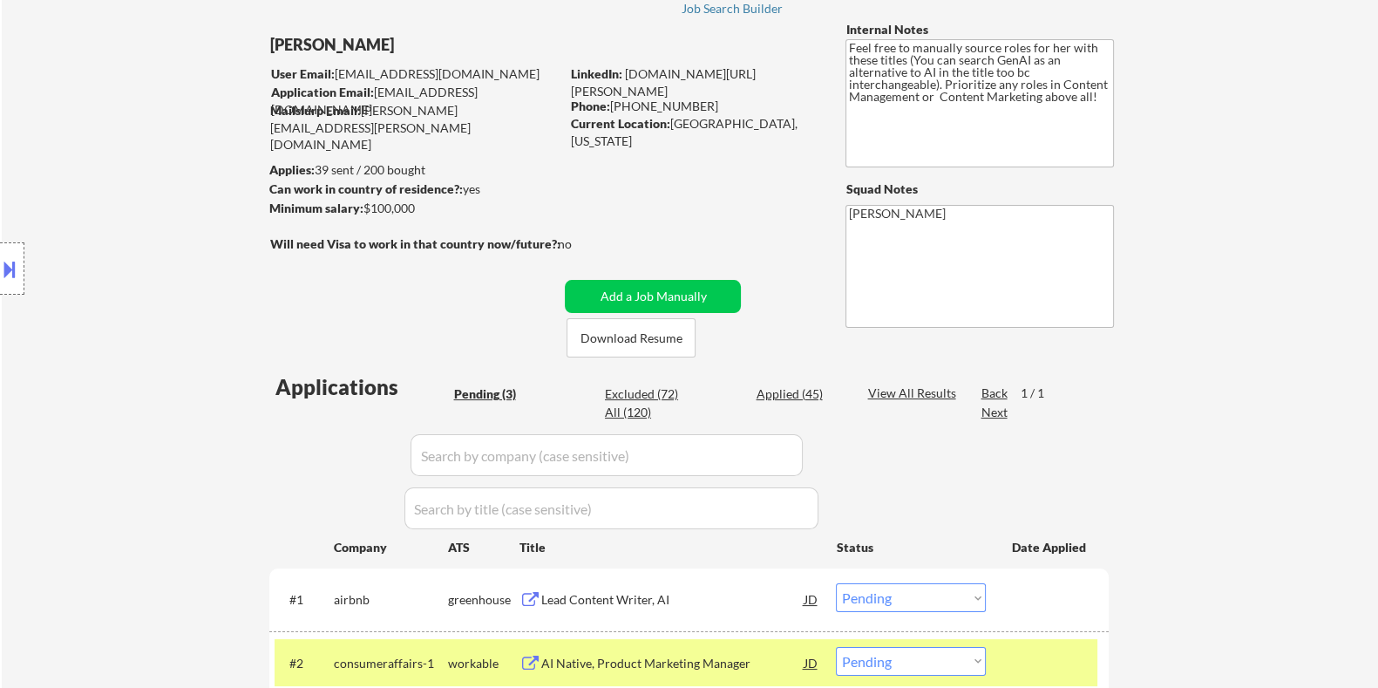
click at [363, 205] on div "Minimum salary: $100,000" at bounding box center [413, 208] width 290 height 17
copy div "$100,000"
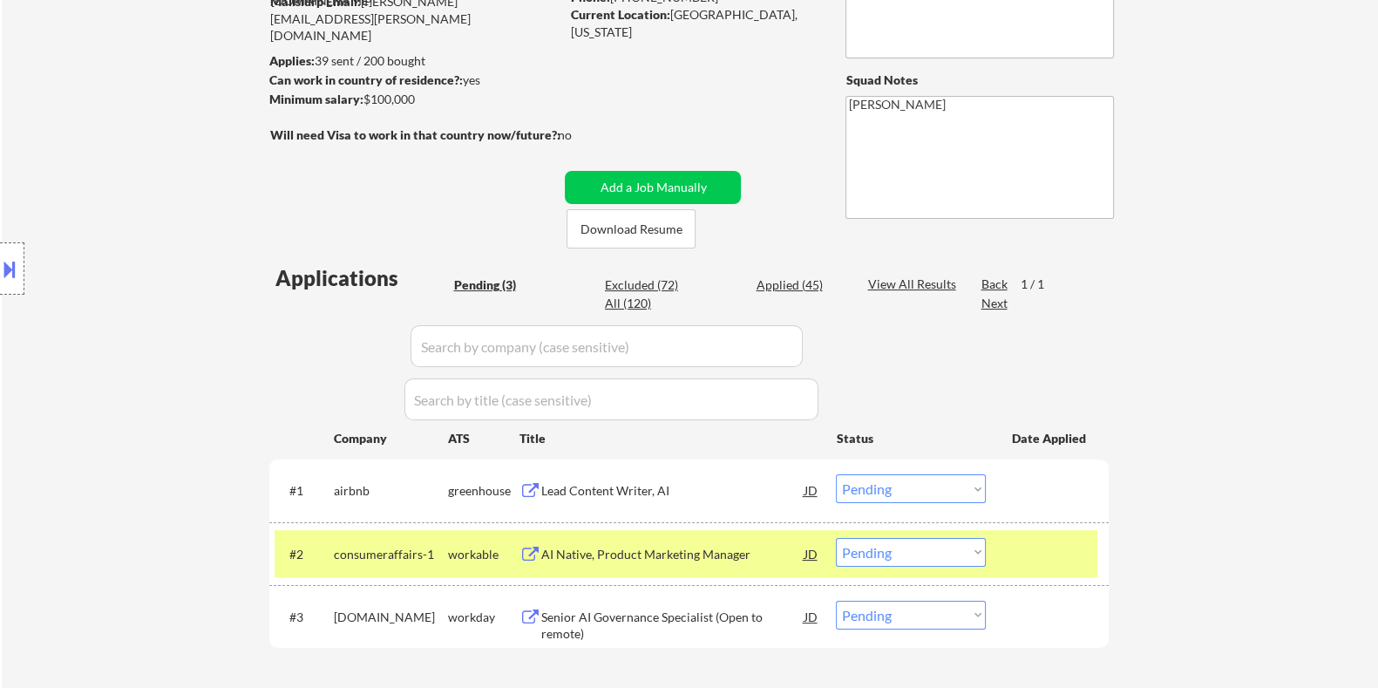
scroll to position [327, 0]
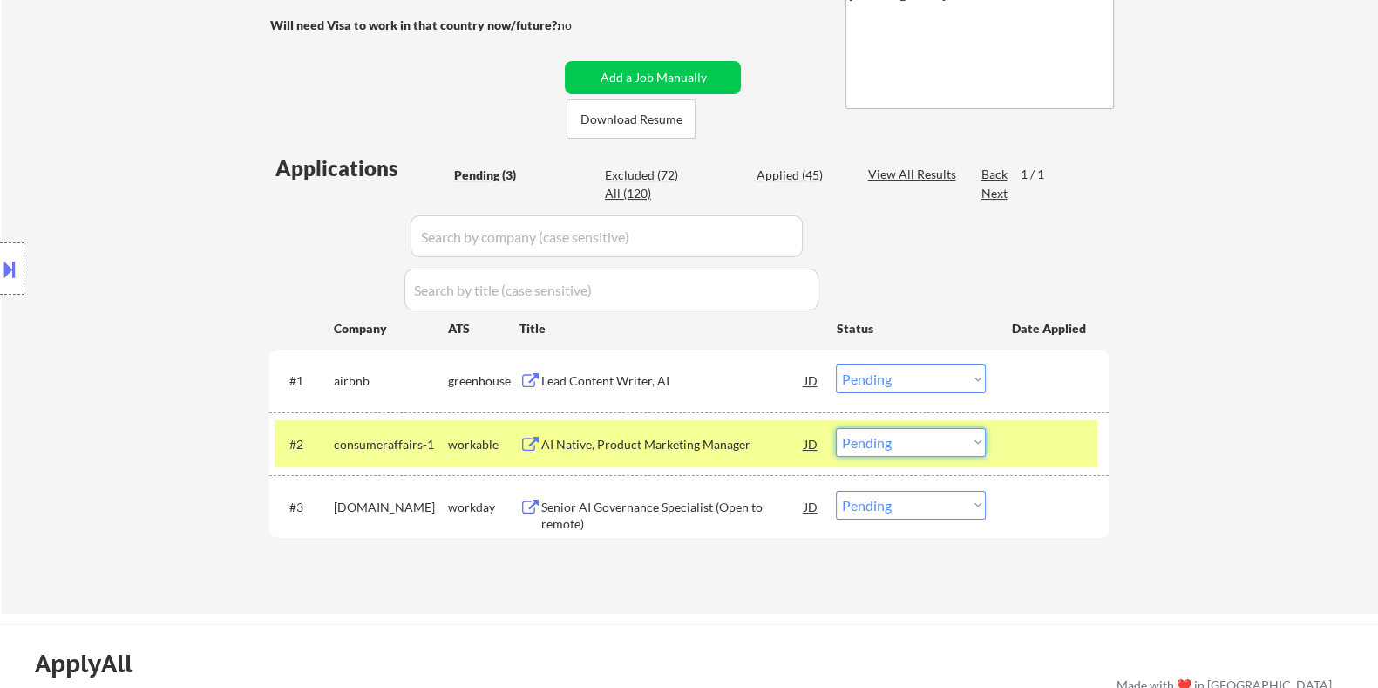
click at [918, 438] on select "Choose an option... Pending Applied Excluded (Questions) Excluded (Expired) Exc…" at bounding box center [911, 442] width 150 height 29
click at [836, 428] on select "Choose an option... Pending Applied Excluded (Questions) Excluded (Expired) Exc…" at bounding box center [911, 442] width 150 height 29
select select ""pending""
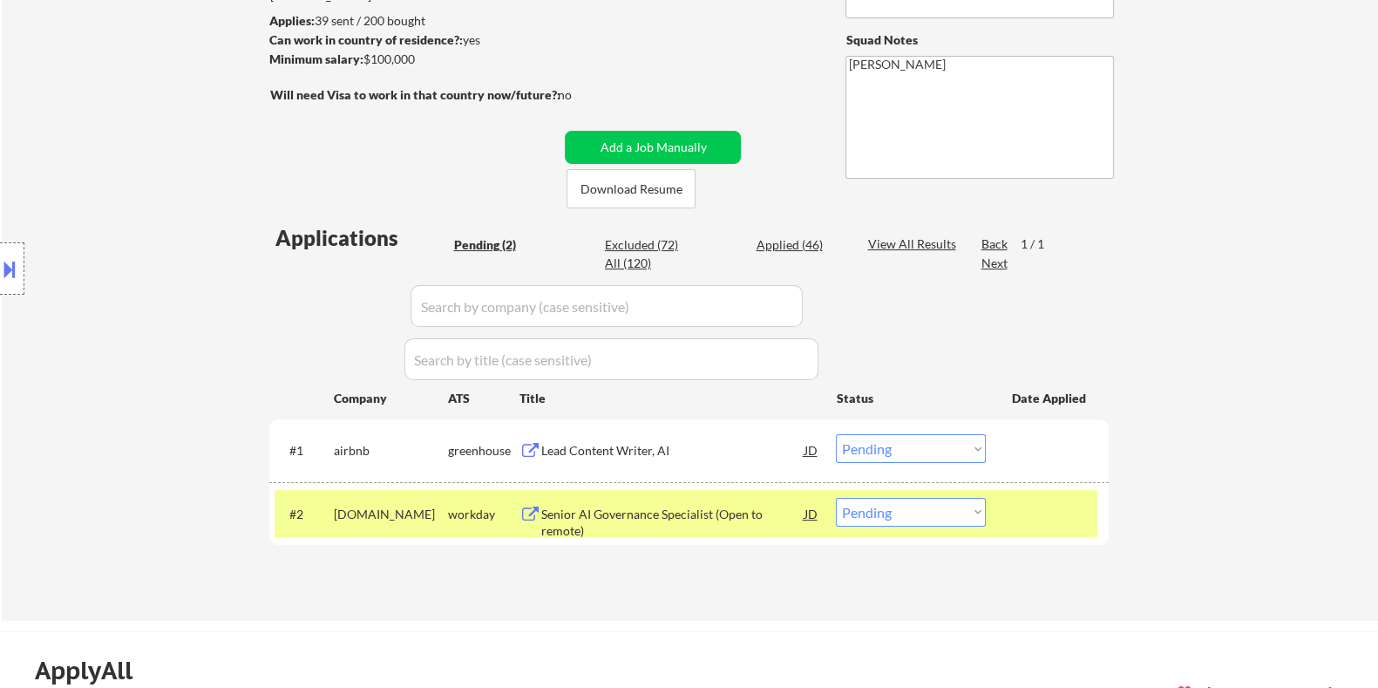
scroll to position [217, 0]
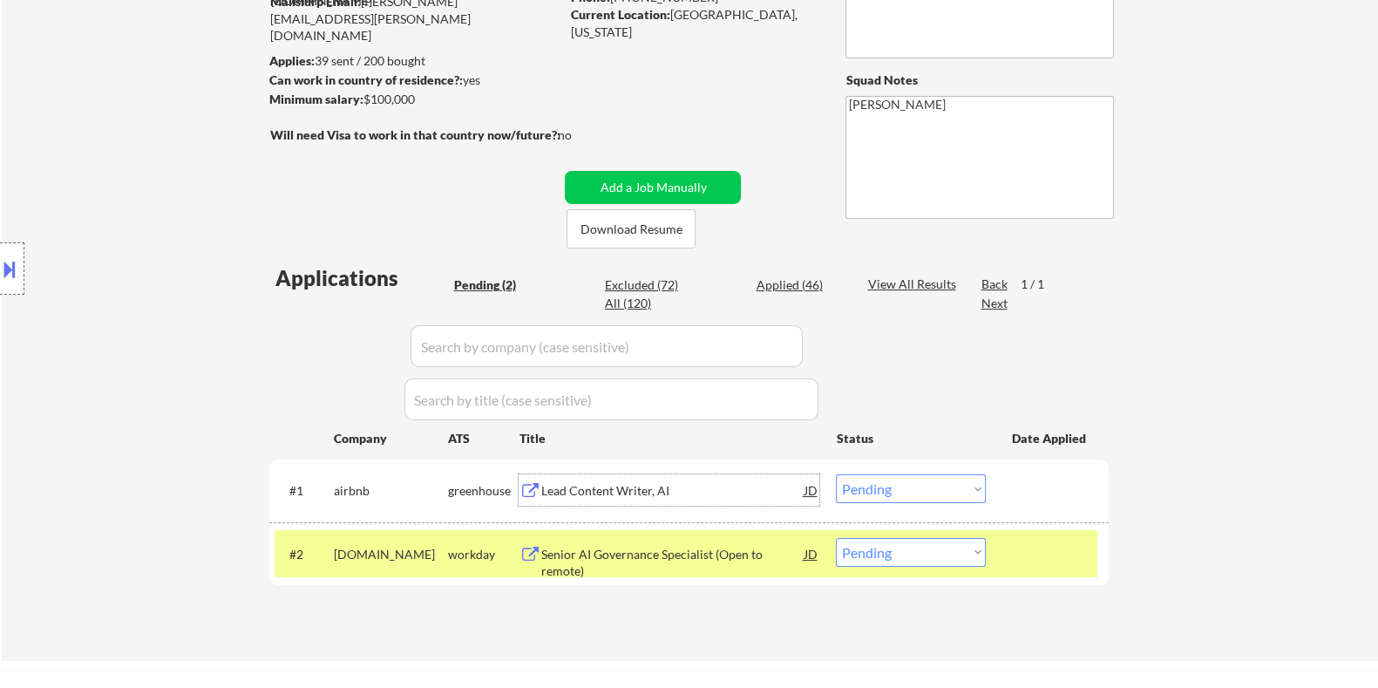
click at [666, 490] on div "Lead Content Writer, AI" at bounding box center [671, 490] width 263 height 17
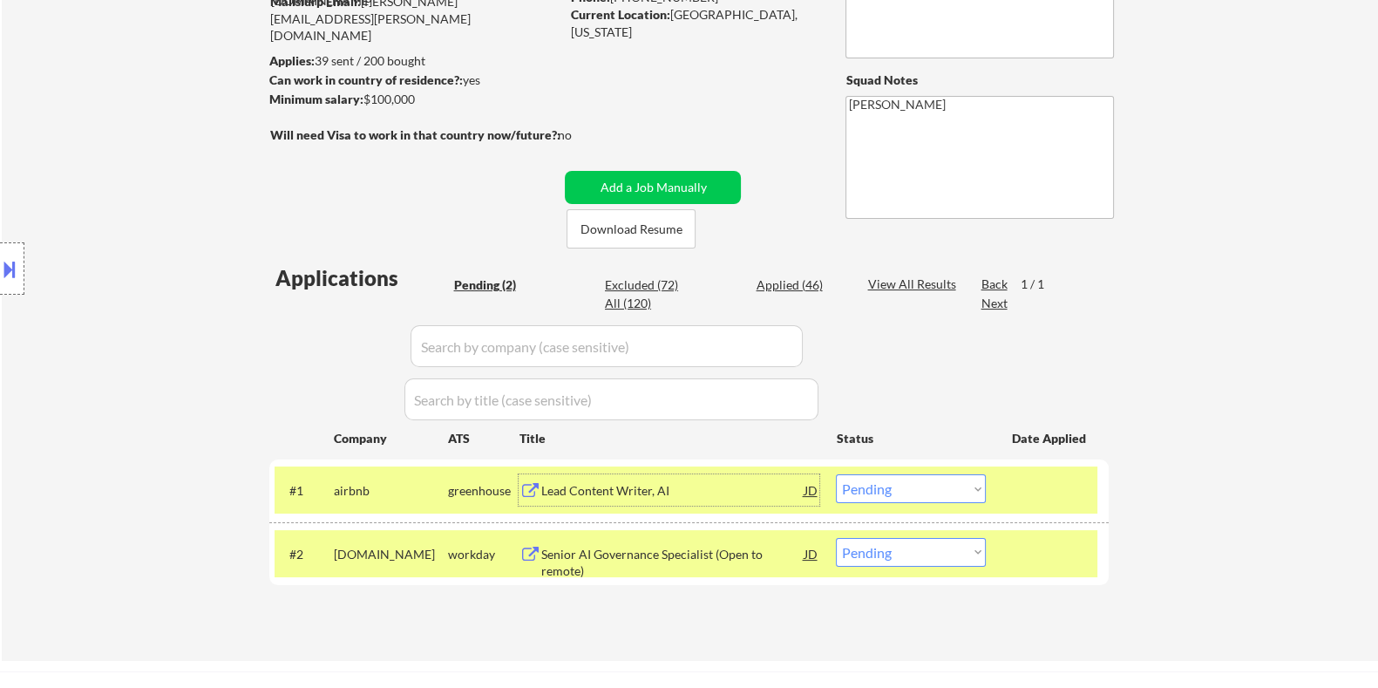
click at [914, 490] on select "Choose an option... Pending Applied Excluded (Questions) Excluded (Expired) Exc…" at bounding box center [911, 488] width 150 height 29
click at [836, 474] on select "Choose an option... Pending Applied Excluded (Questions) Excluded (Expired) Exc…" at bounding box center [911, 488] width 150 height 29
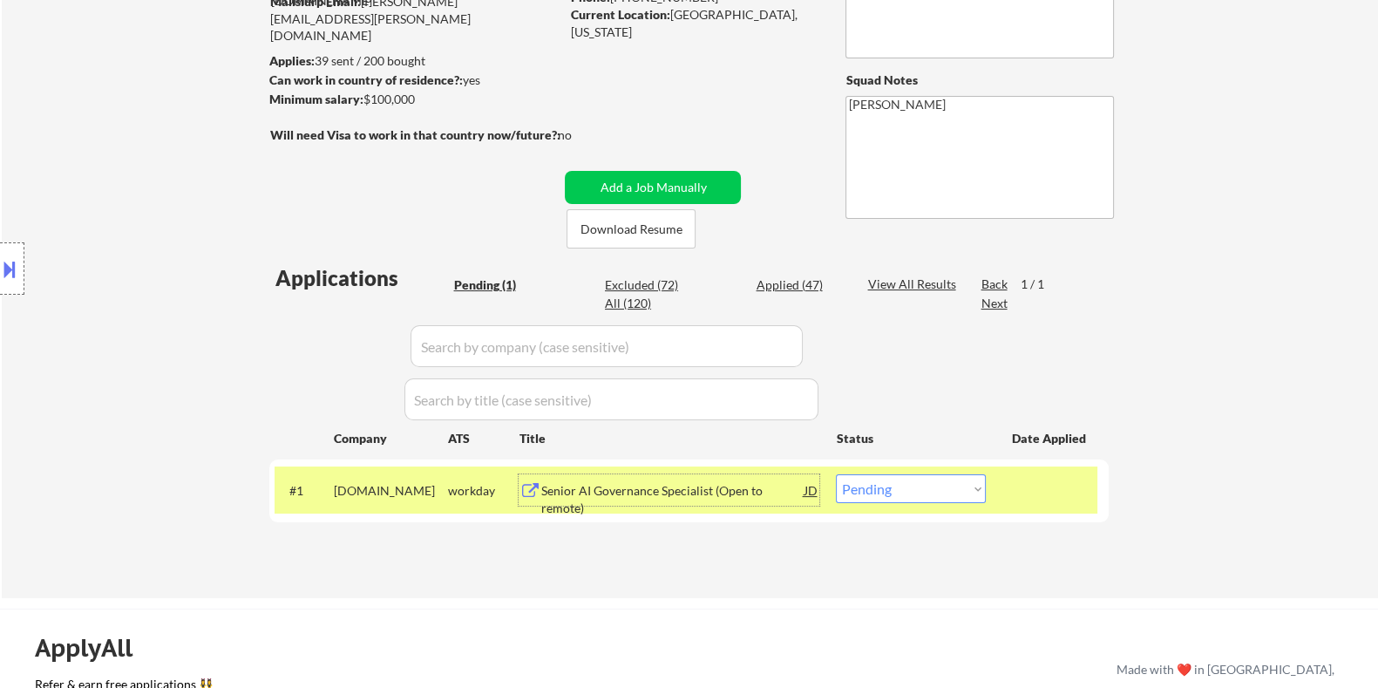
click at [648, 492] on div "Senior AI Governance Specialist (Open to remote)" at bounding box center [671, 499] width 263 height 34
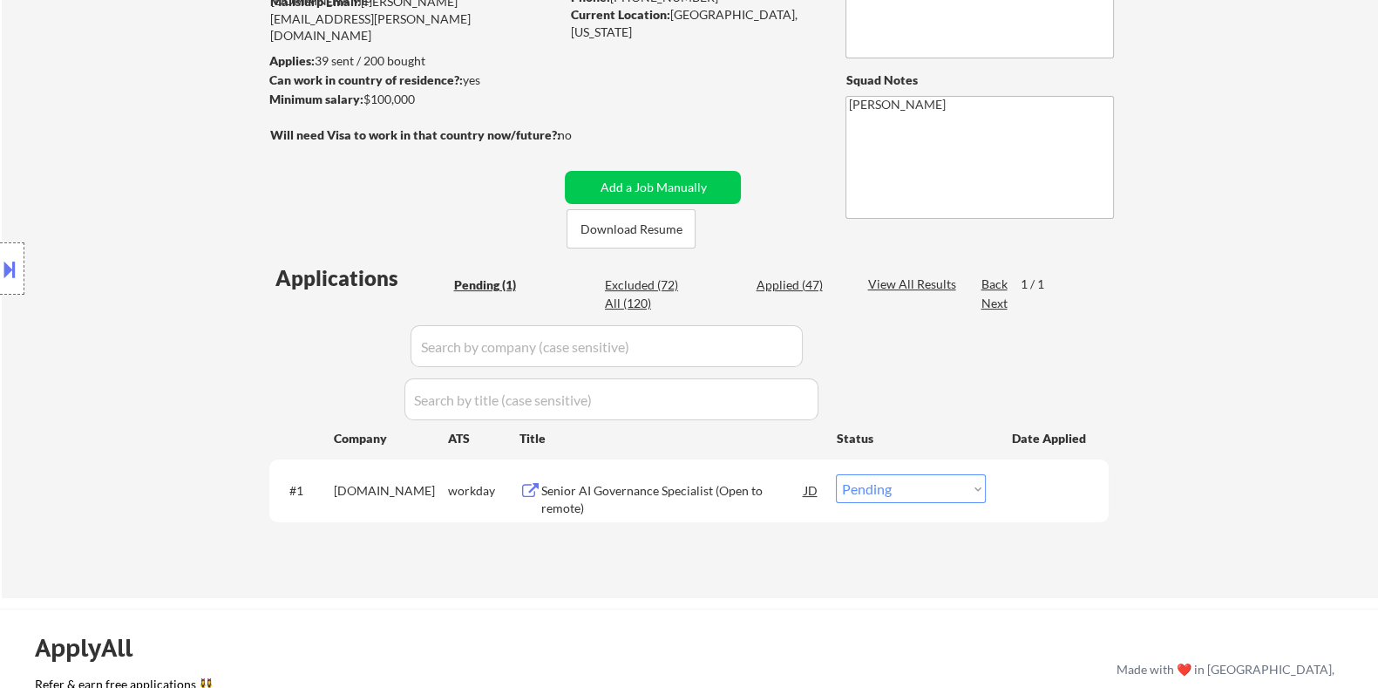
click at [4, 274] on button at bounding box center [9, 268] width 19 height 29
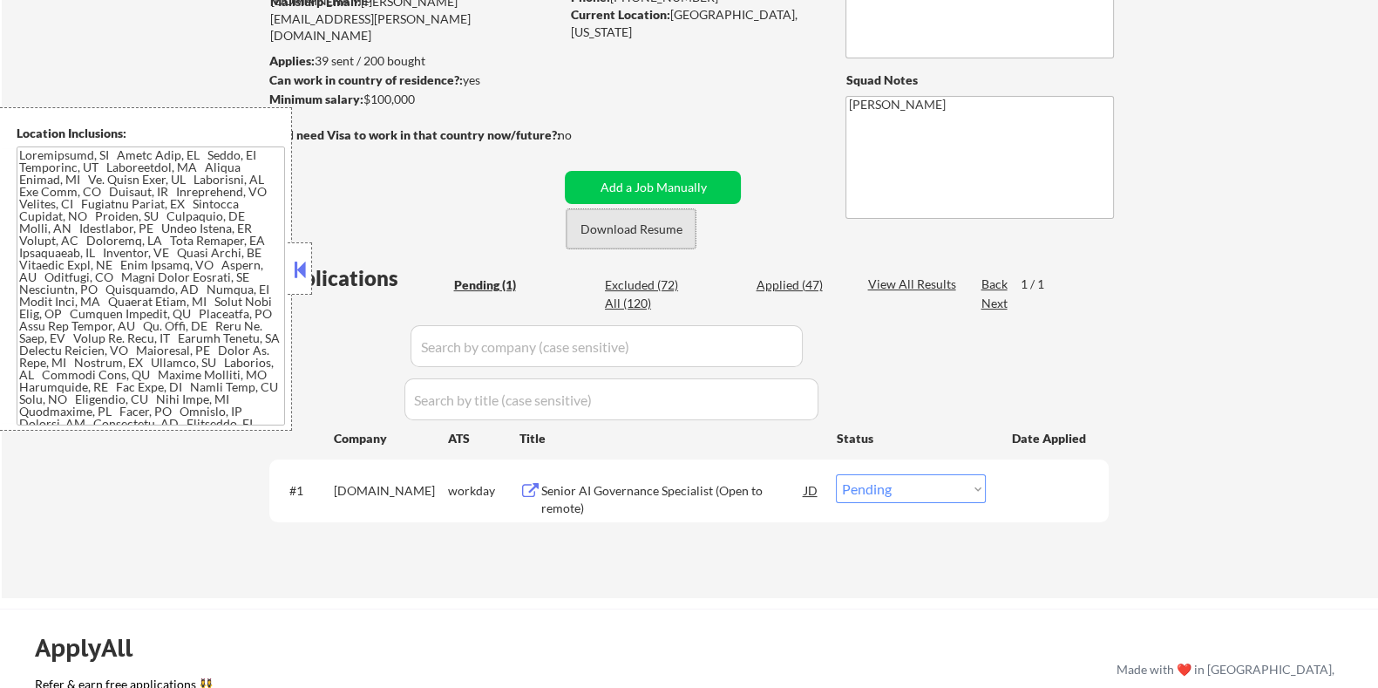
click at [615, 224] on button "Download Resume" at bounding box center [631, 228] width 129 height 39
click at [924, 488] on select "Choose an option... Pending Applied Excluded (Questions) Excluded (Expired) Exc…" at bounding box center [911, 488] width 150 height 29
click at [929, 486] on select "Choose an option... Pending Applied Excluded (Questions) Excluded (Expired) Exc…" at bounding box center [911, 488] width 150 height 29
select select ""applied""
click at [836, 474] on select "Choose an option... Pending Applied Excluded (Questions) Excluded (Expired) Exc…" at bounding box center [911, 488] width 150 height 29
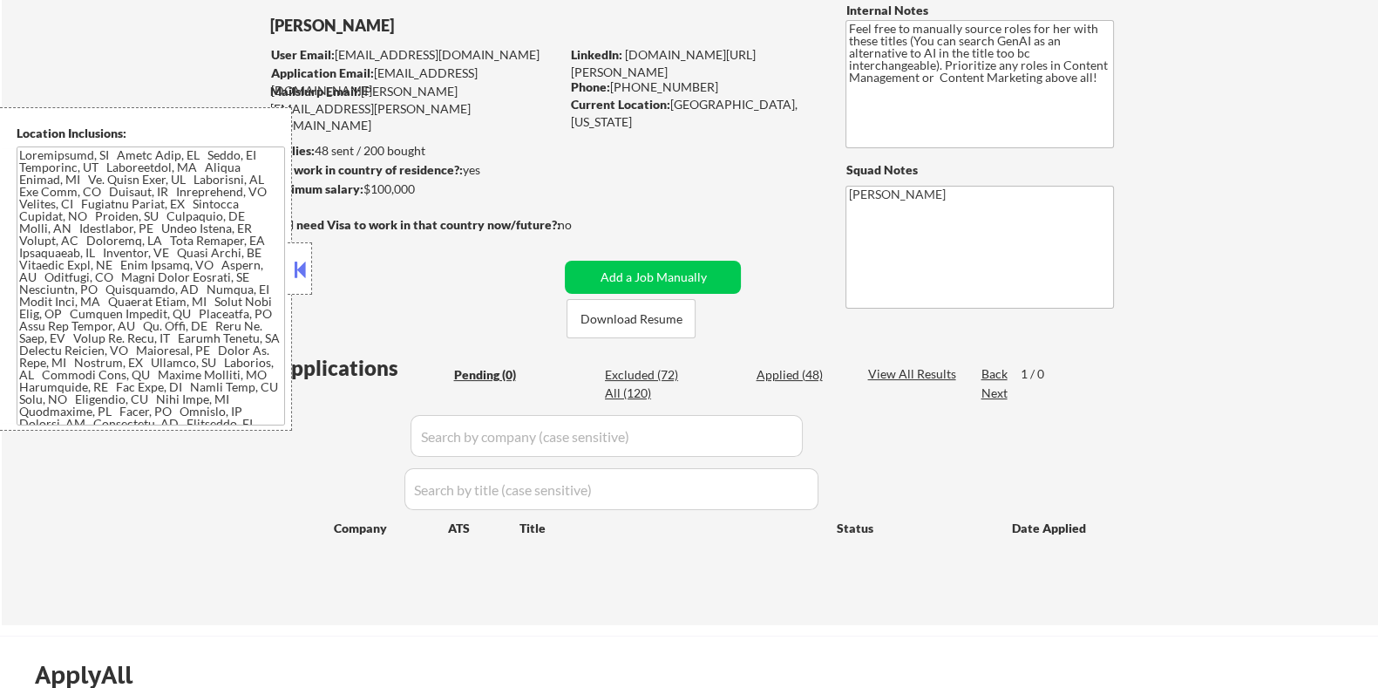
scroll to position [108, 0]
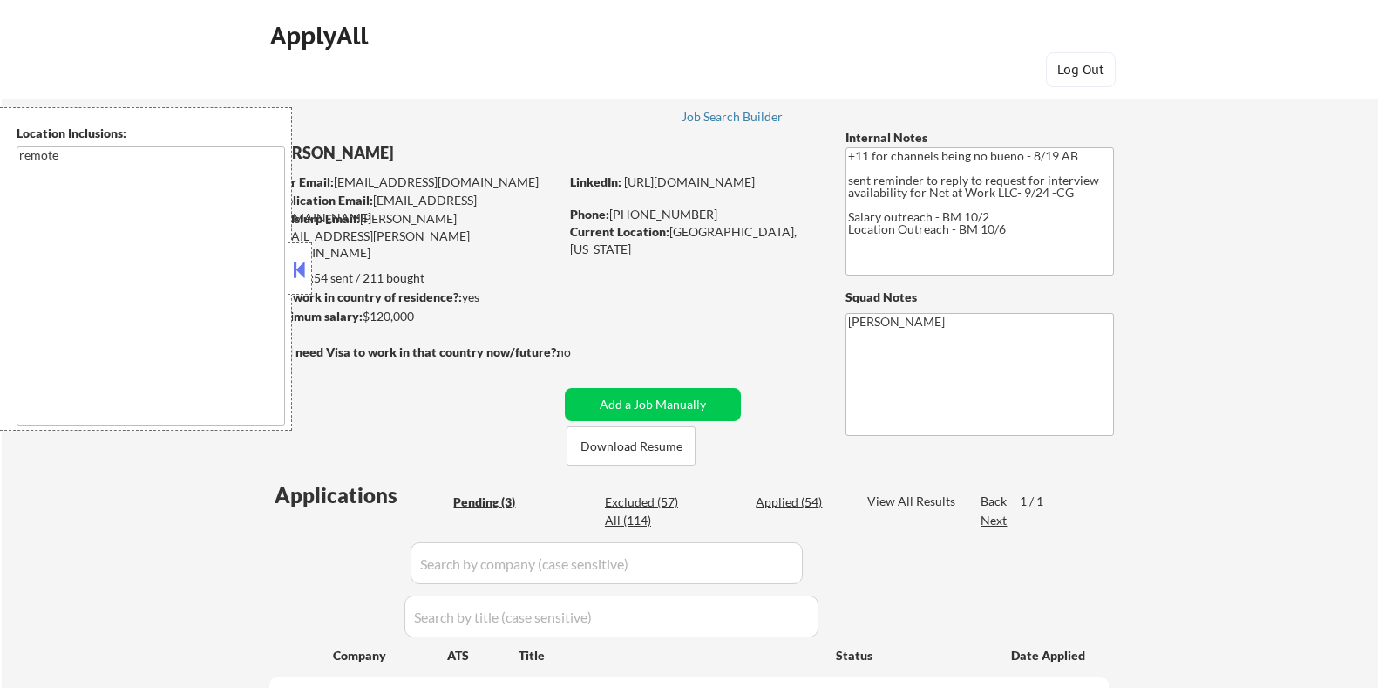
select select ""pending""
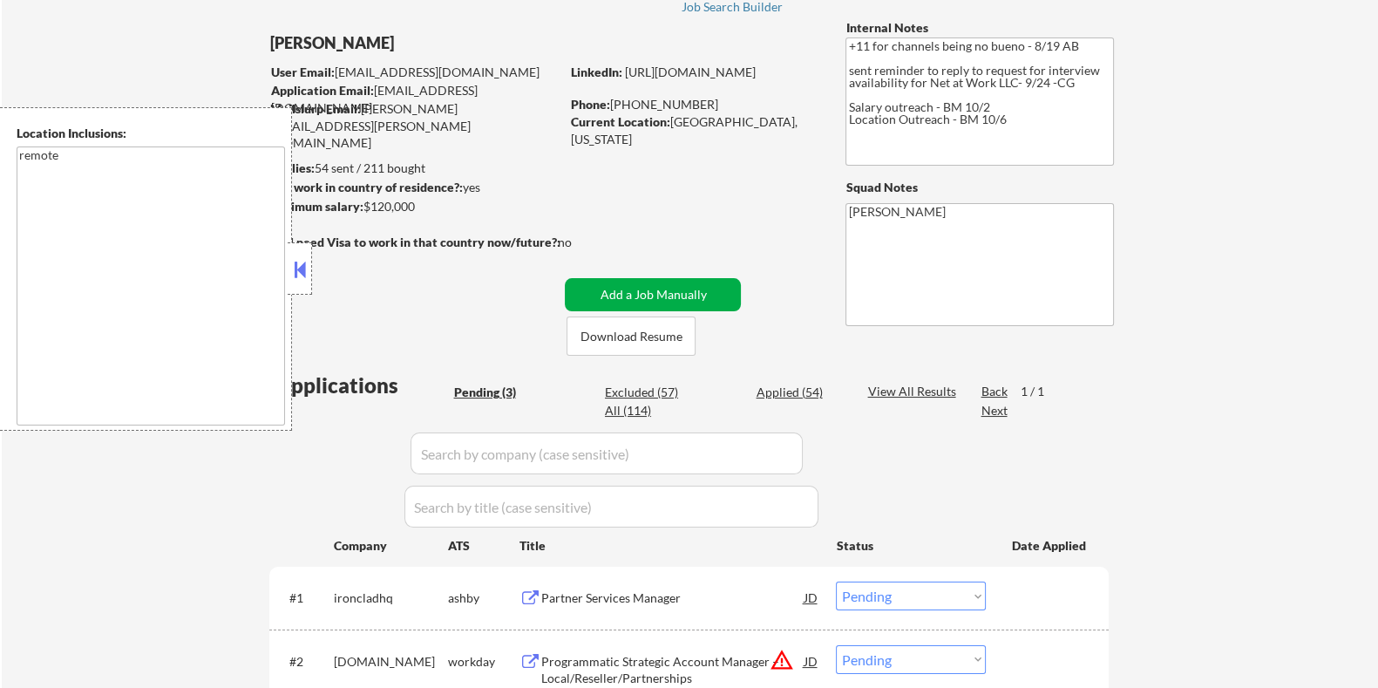
scroll to position [217, 0]
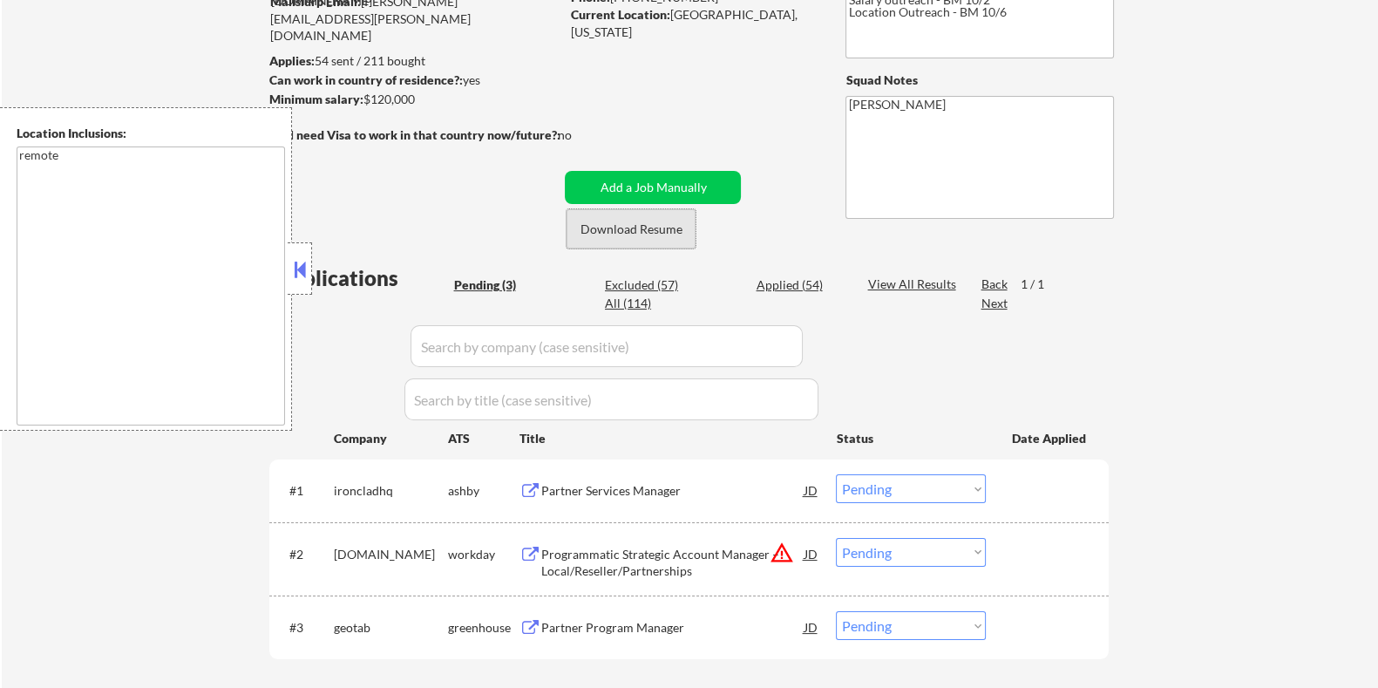
click at [642, 227] on button "Download Resume" at bounding box center [631, 228] width 129 height 39
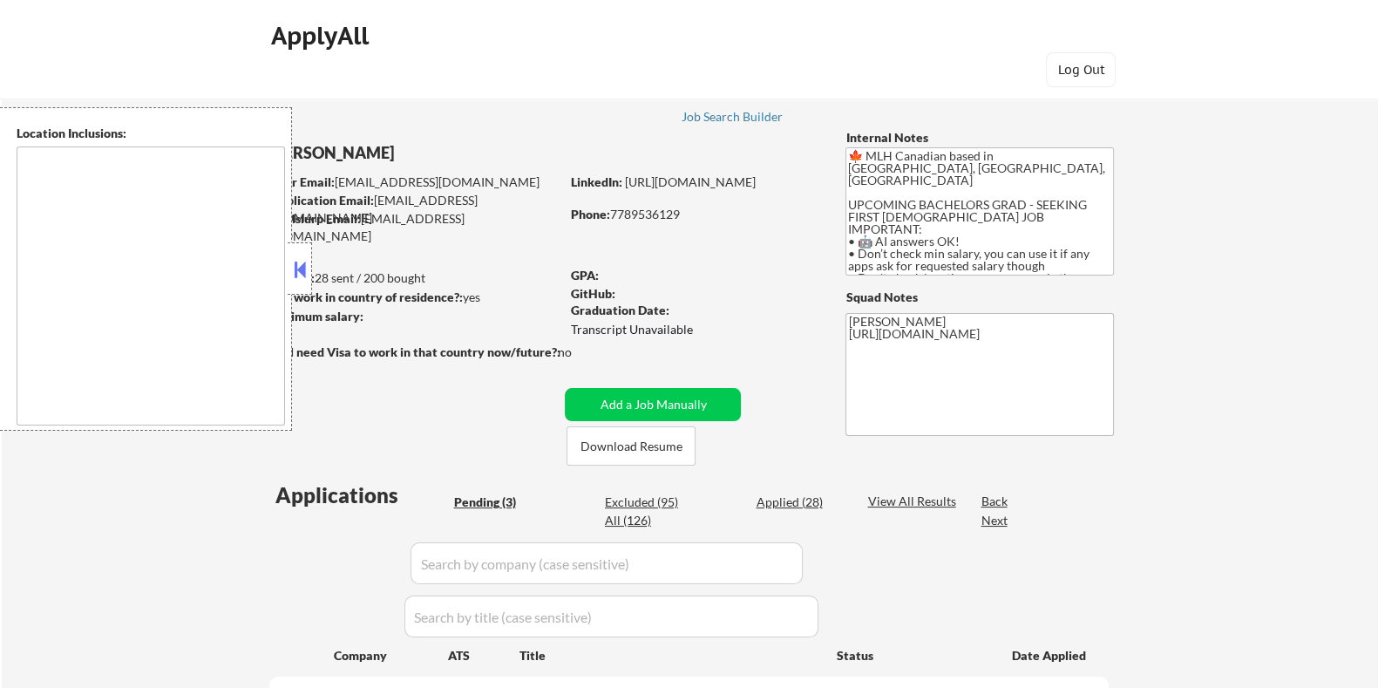
type textarea "country:[GEOGRAPHIC_DATA]"
select select ""pending""
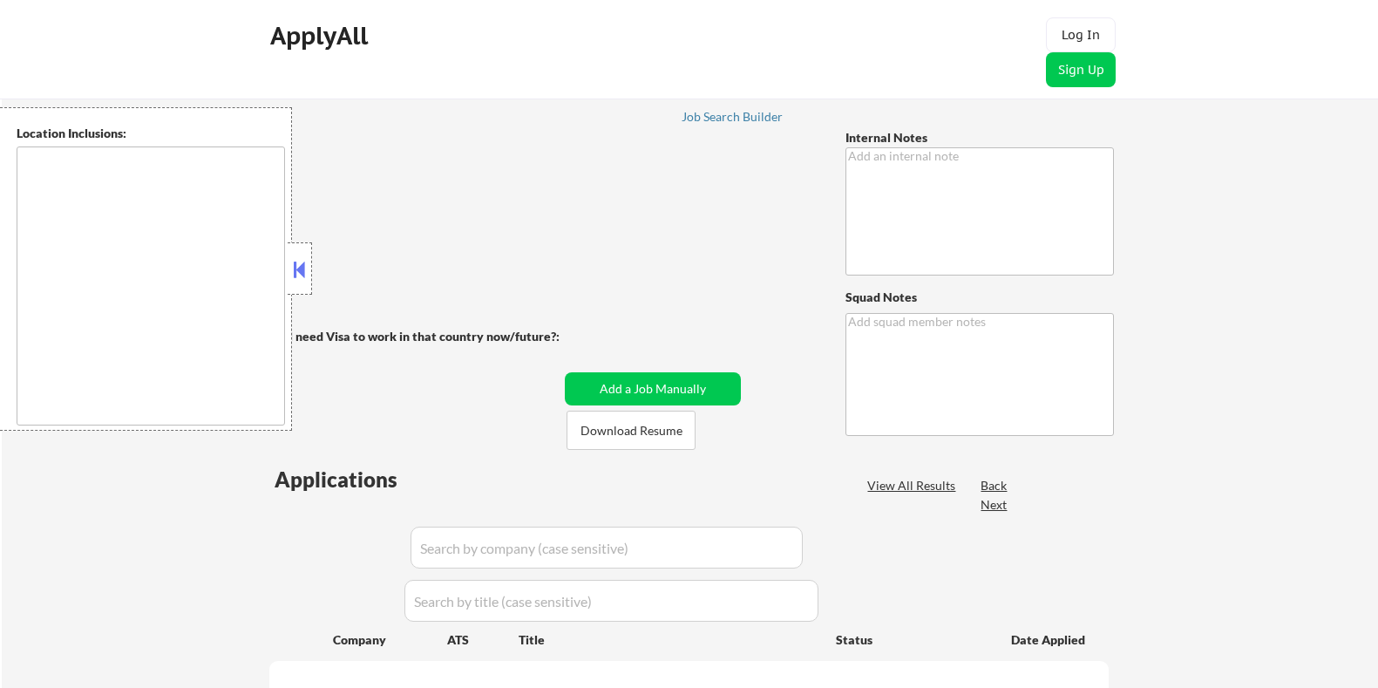
type textarea "Use Quinn Smith as her full name in applications (she does not go by Courtney) …"
type textarea "Elisa"
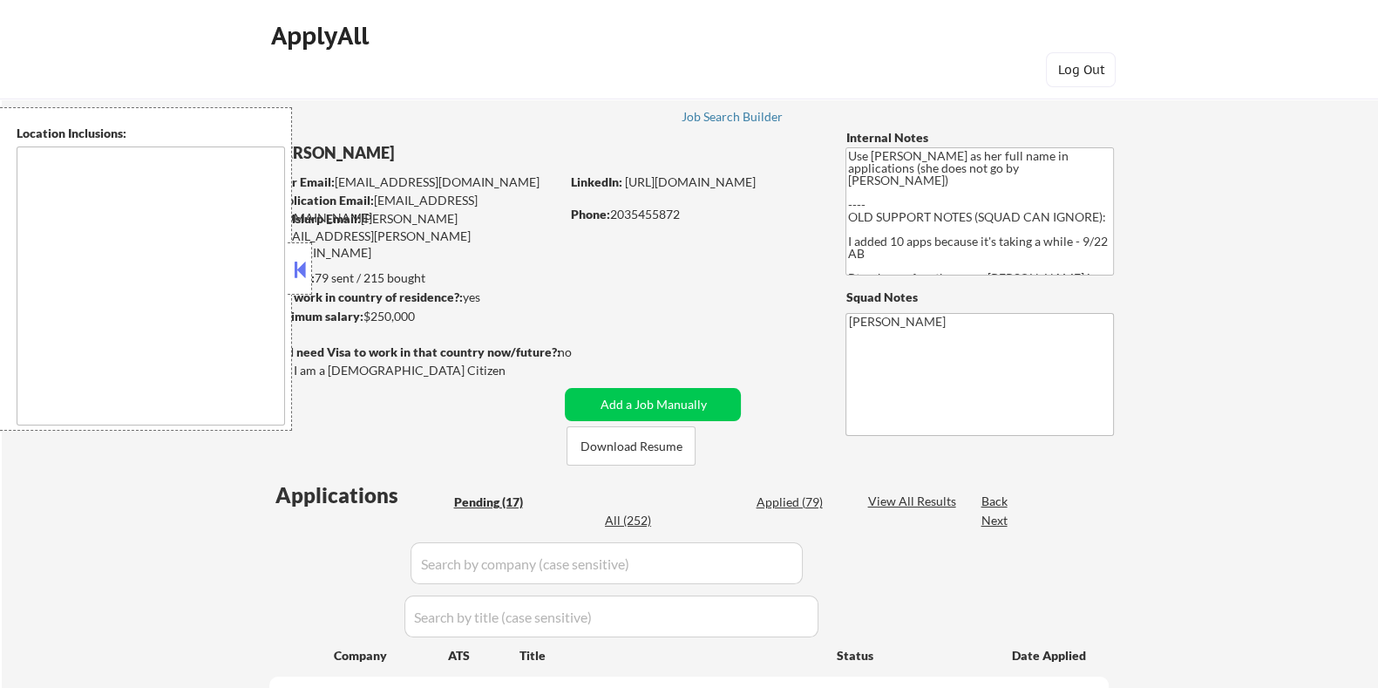
type textarea "Jersey City, NJ Hoboken, NJ Union City, NJ Weehawken, NJ West New York, NJ Nort…"
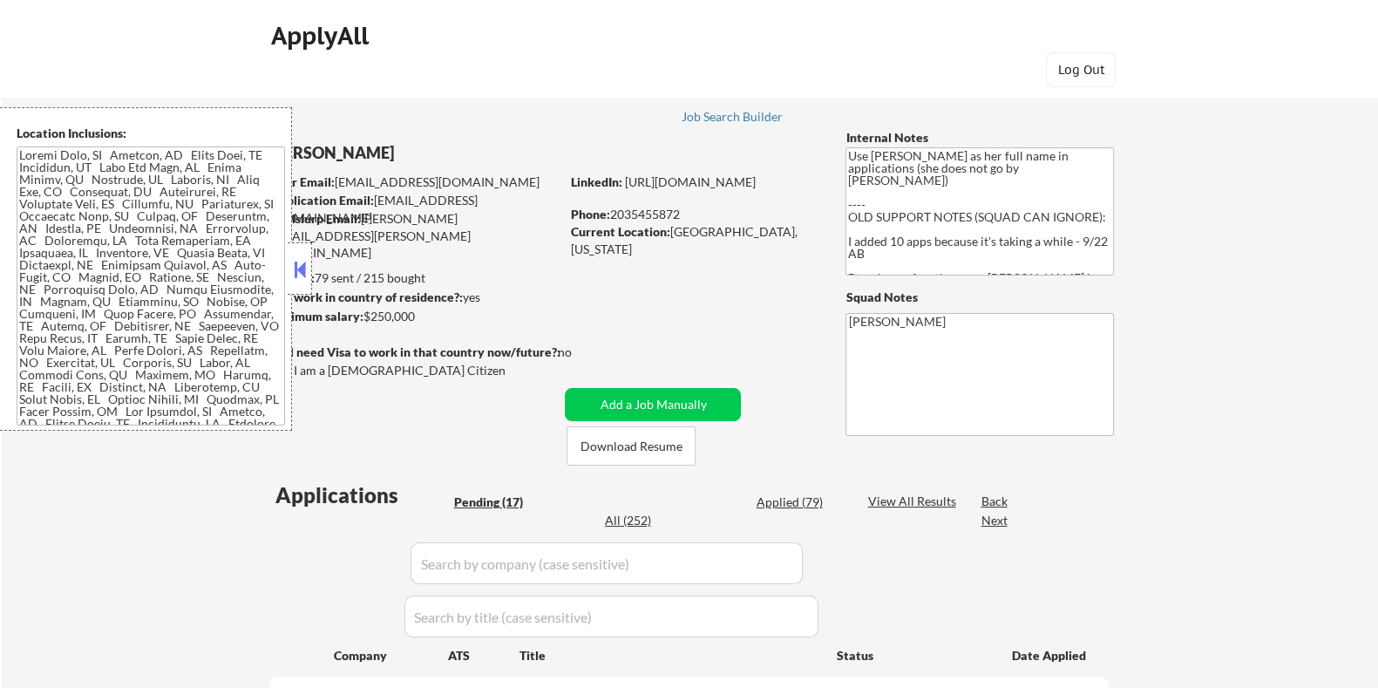
select select ""pending""
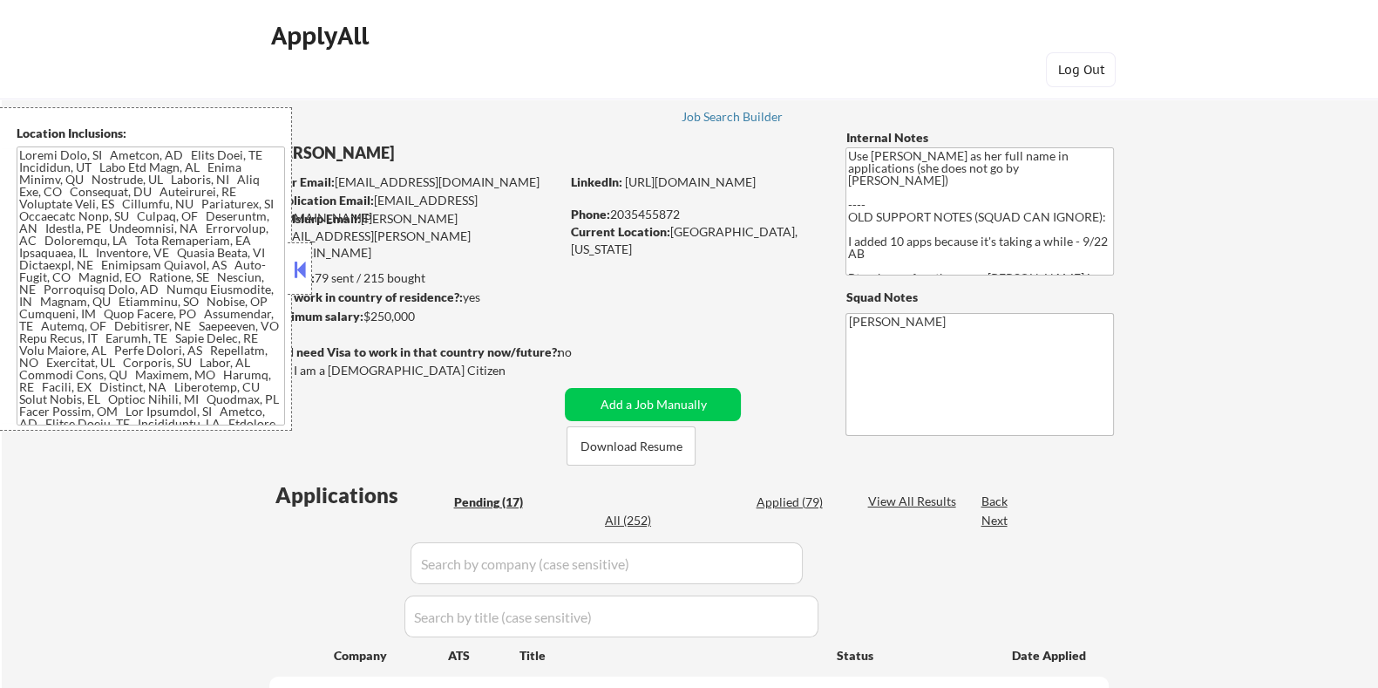
select select ""pending""
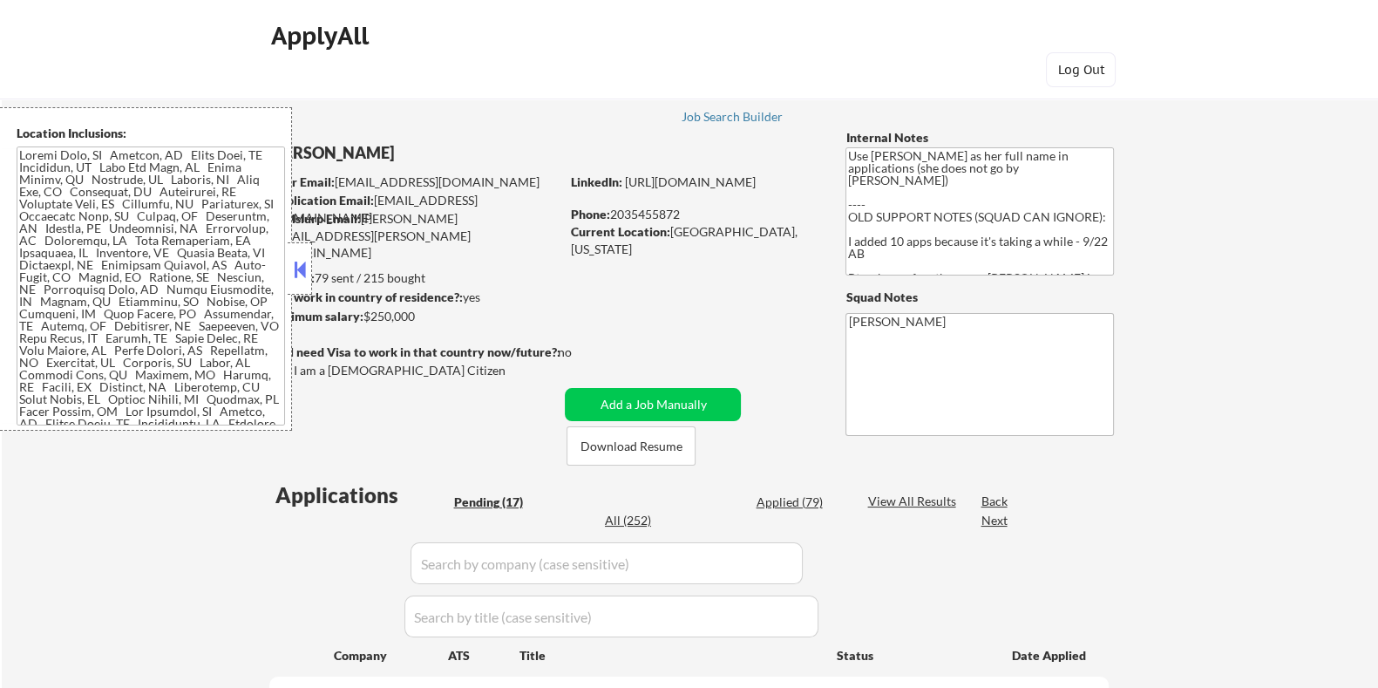
select select ""pending""
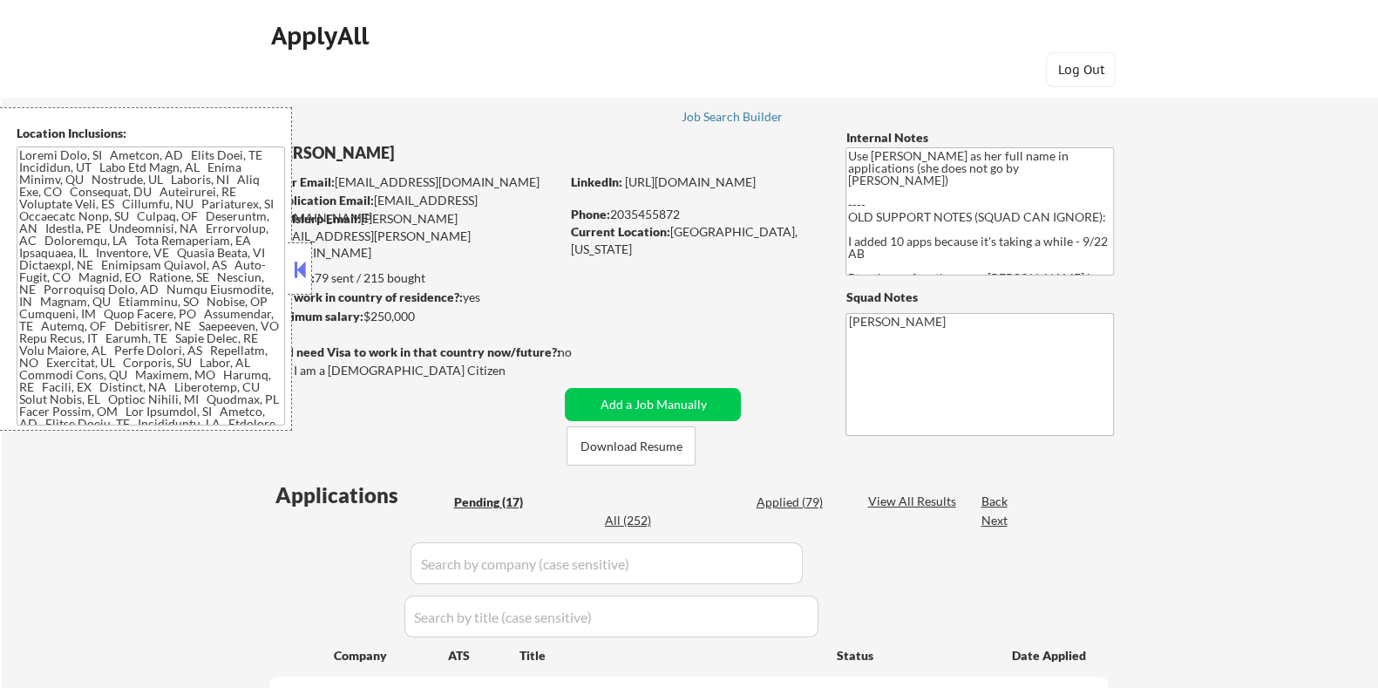
select select ""pending""
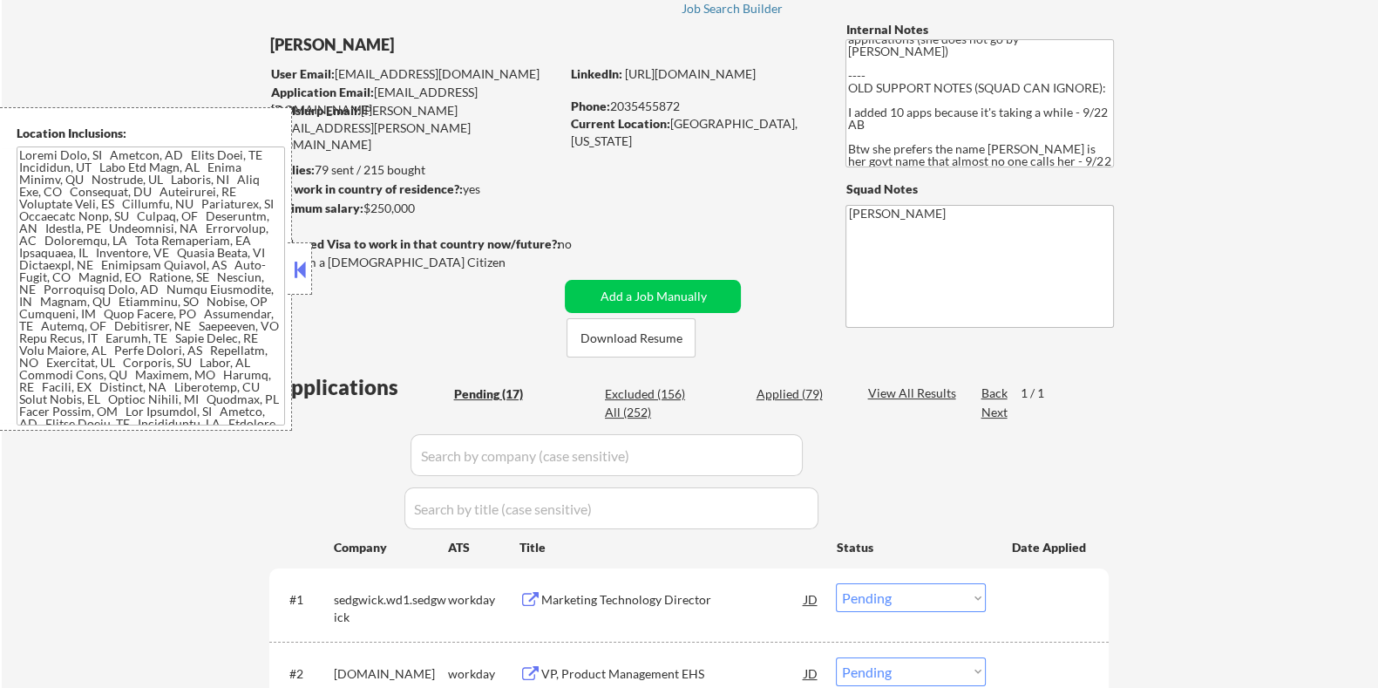
scroll to position [35, 0]
